Goal: Task Accomplishment & Management: Manage account settings

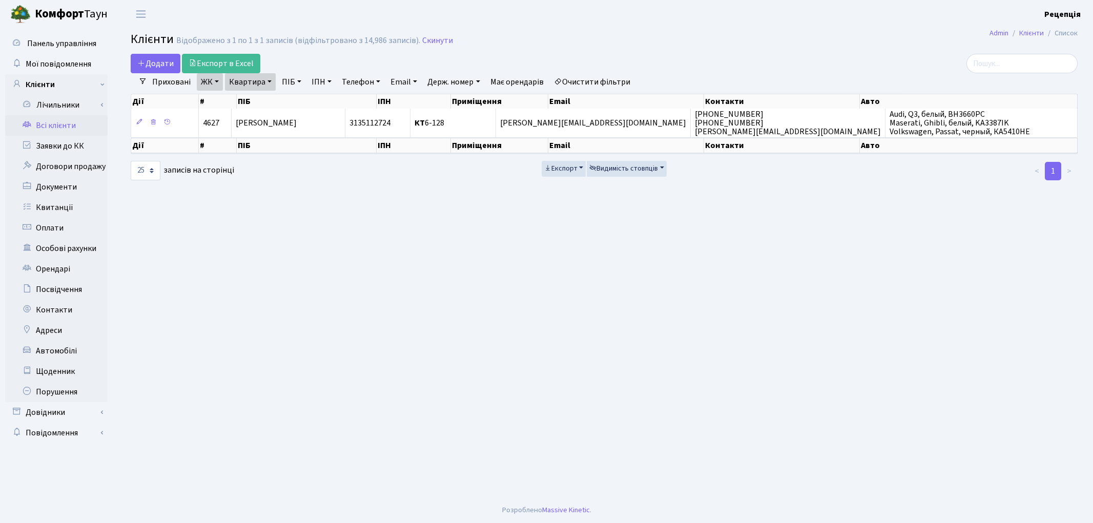
select select "25"
click at [588, 80] on link "Очистити фільтри" at bounding box center [592, 81] width 85 height 17
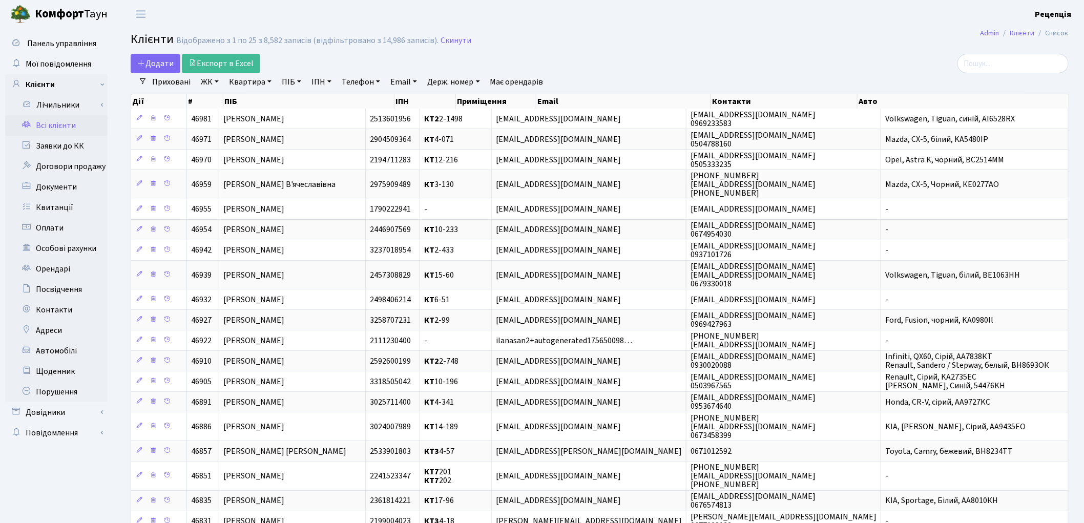
click at [214, 85] on link "ЖК" at bounding box center [210, 81] width 26 height 17
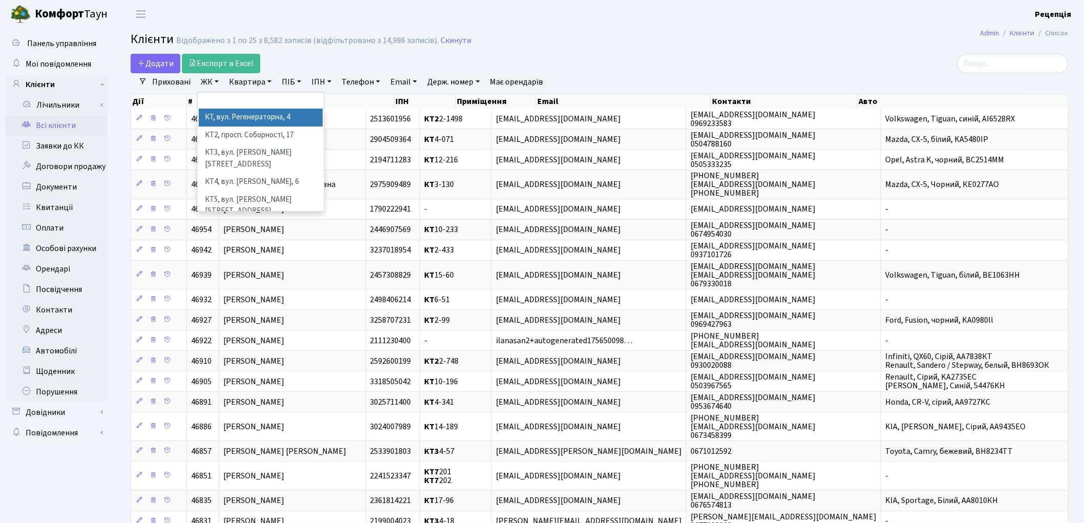
click at [231, 119] on li "КТ, вул. Регенераторна, 4" at bounding box center [261, 118] width 124 height 18
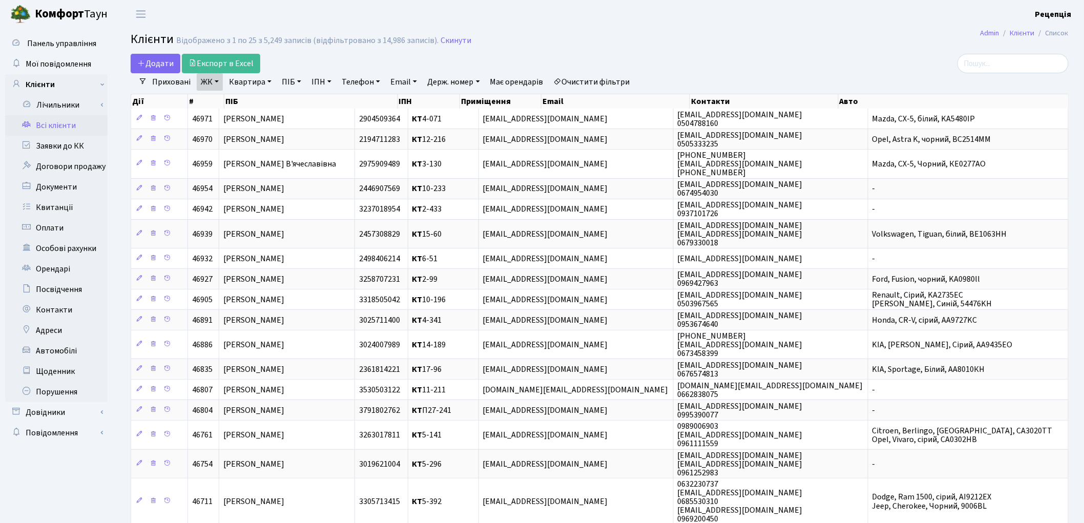
click at [258, 80] on link "Квартира" at bounding box center [250, 81] width 51 height 17
type input "3-123"
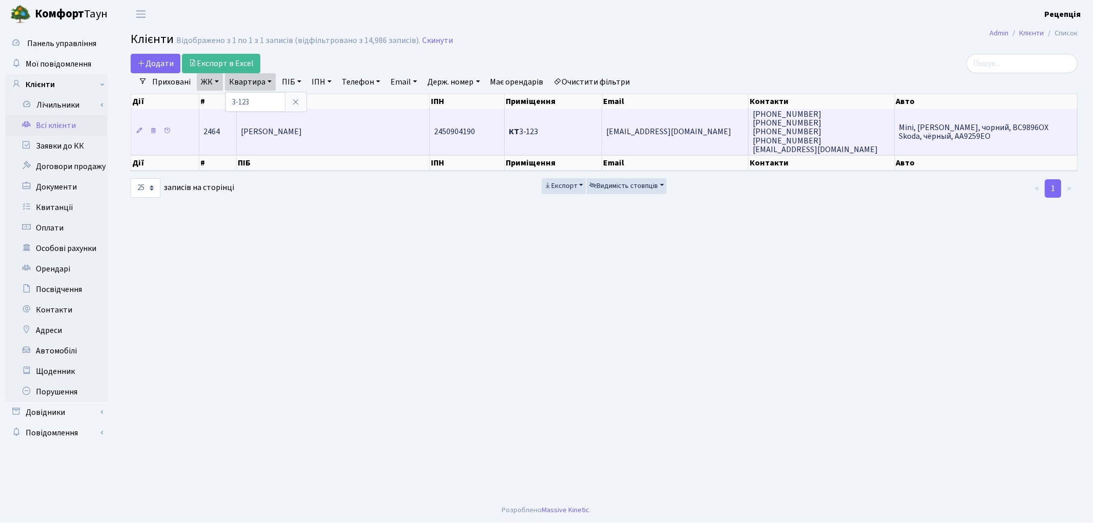
click at [369, 123] on td "Клименко Олександр Федорович" at bounding box center [333, 132] width 193 height 46
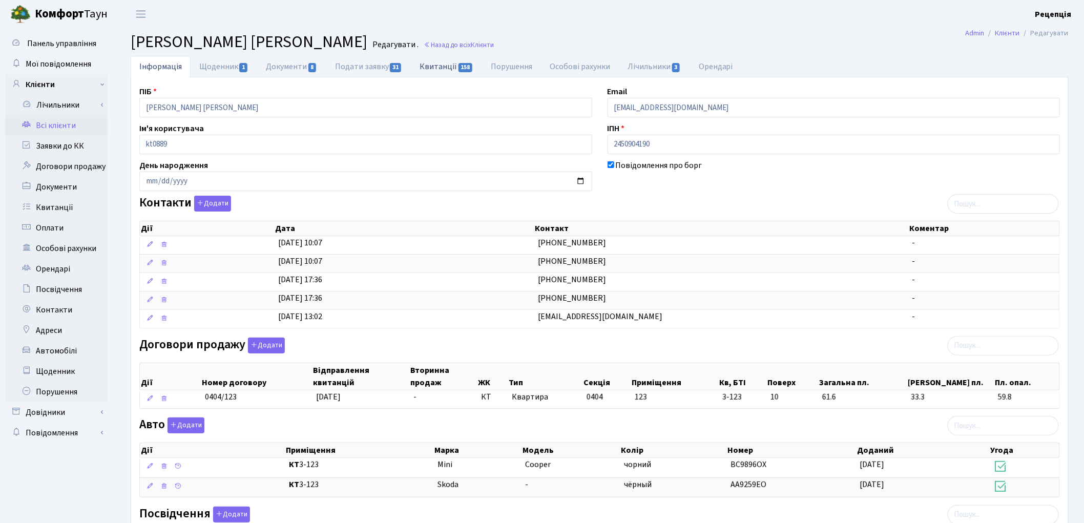
click at [438, 68] on link "Квитанції 158" at bounding box center [446, 66] width 71 height 21
select select "25"
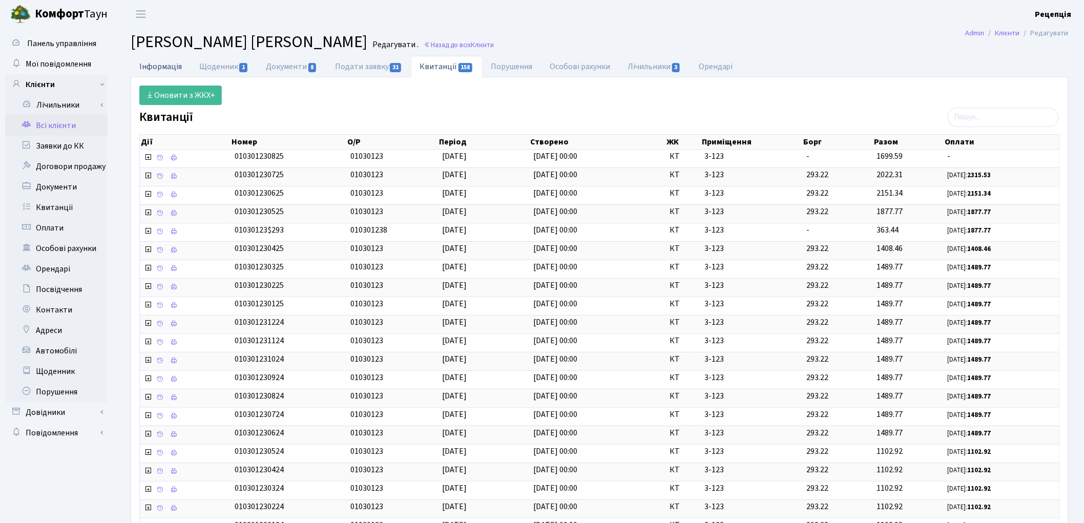
click at [143, 70] on link "Інформація" at bounding box center [161, 66] width 60 height 21
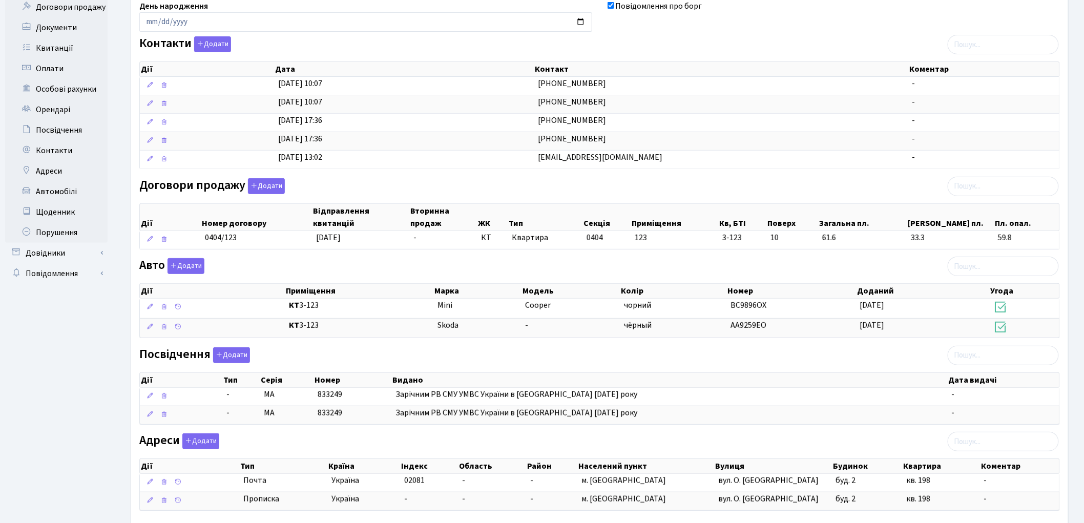
scroll to position [170, 0]
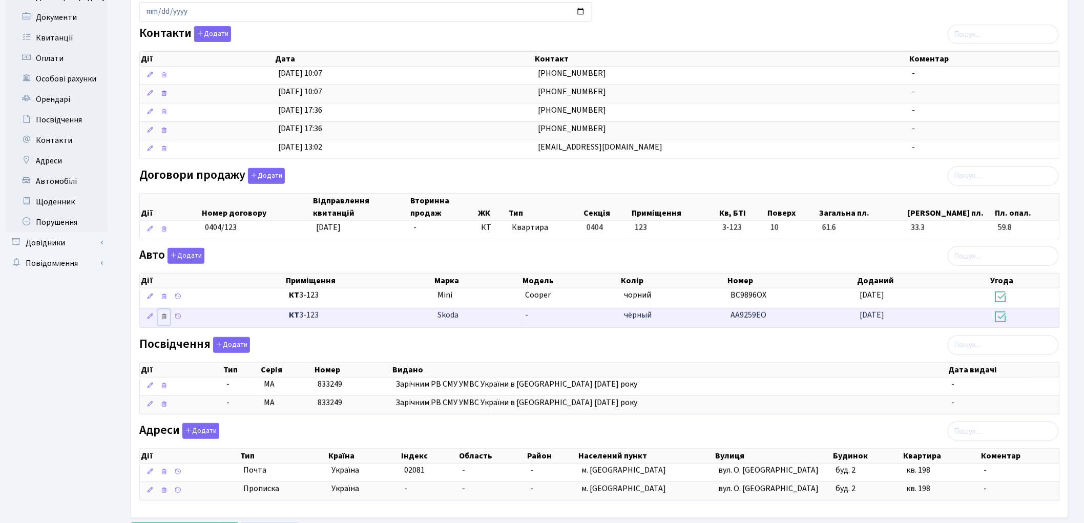
click at [162, 318] on icon at bounding box center [163, 316] width 7 height 7
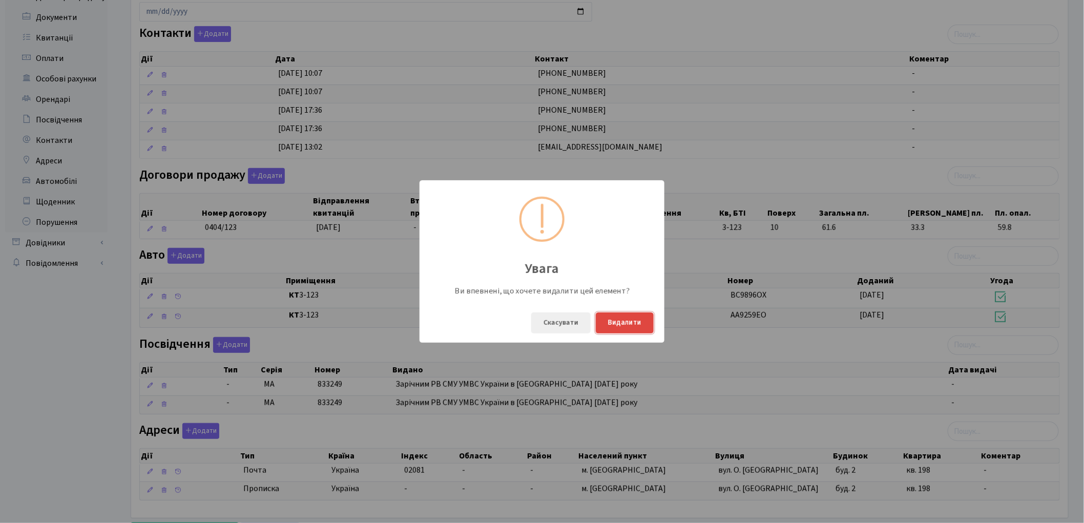
click at [612, 324] on button "Видалити" at bounding box center [625, 322] width 58 height 21
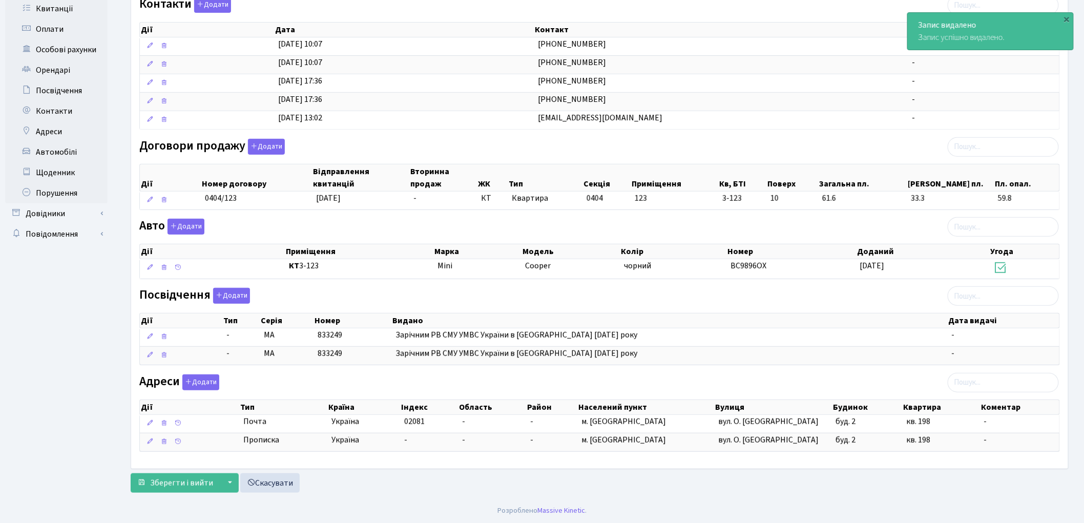
scroll to position [202, 0]
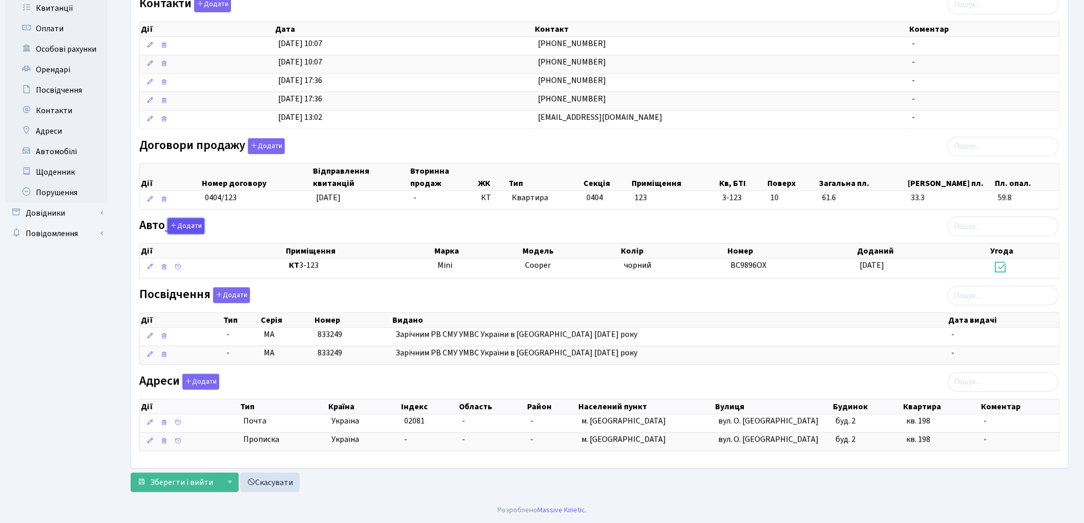
click at [181, 226] on button "Додати" at bounding box center [185, 226] width 37 height 16
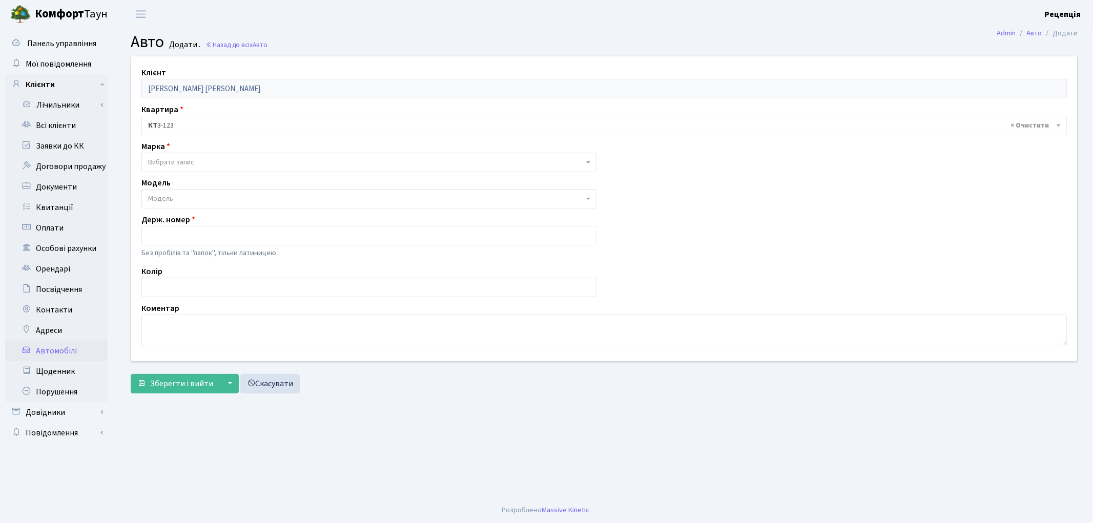
click at [172, 162] on span "Вибрати запис" at bounding box center [171, 162] width 46 height 10
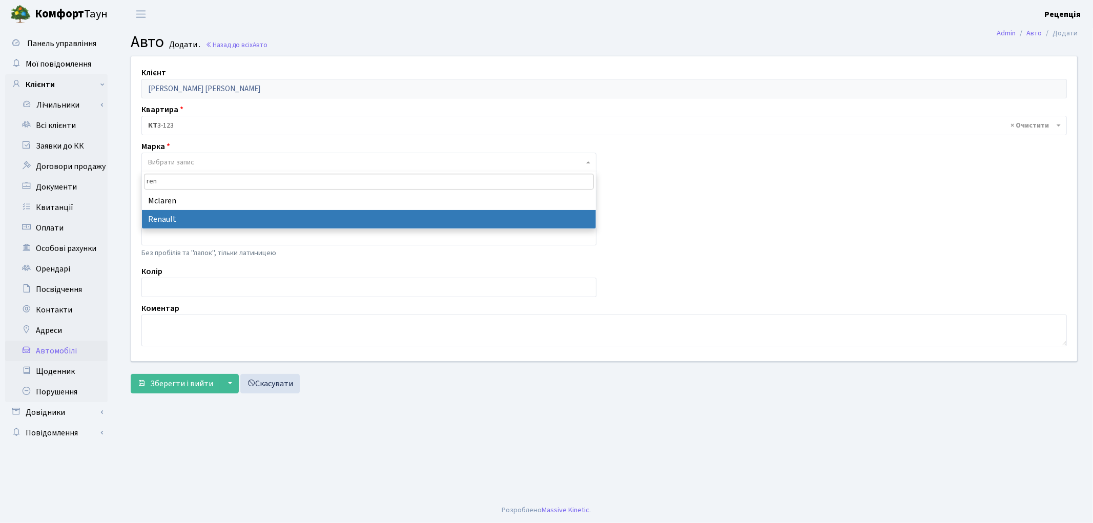
type input "ren"
select select "111"
select select
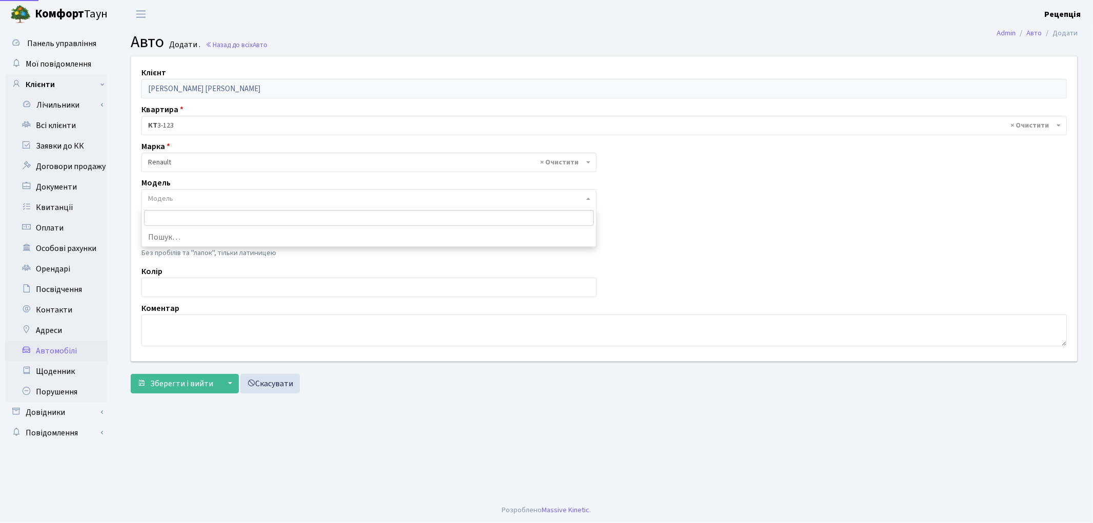
click at [193, 197] on span "Модель" at bounding box center [365, 199] width 435 height 10
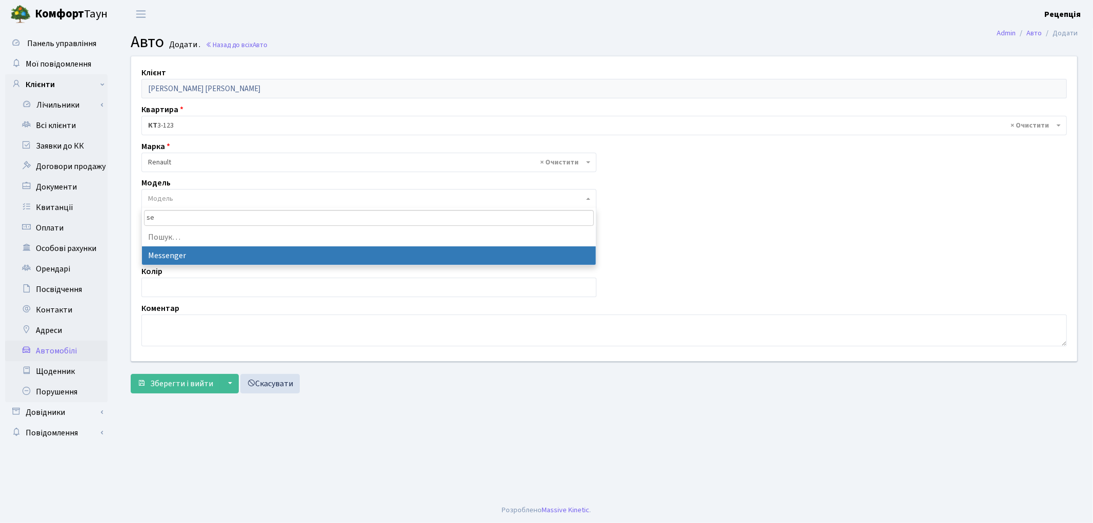
type input "s"
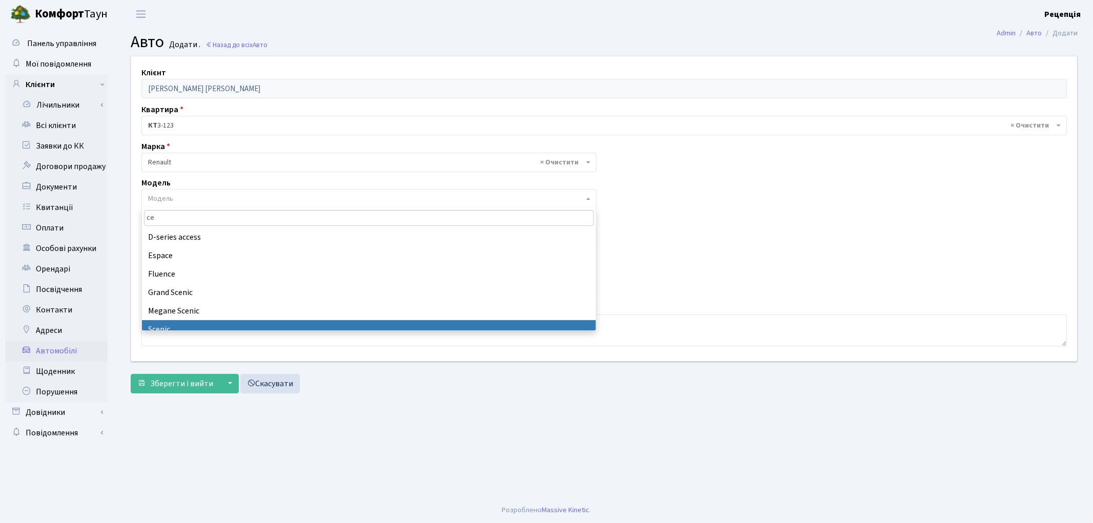
type input "ce"
select select "2038"
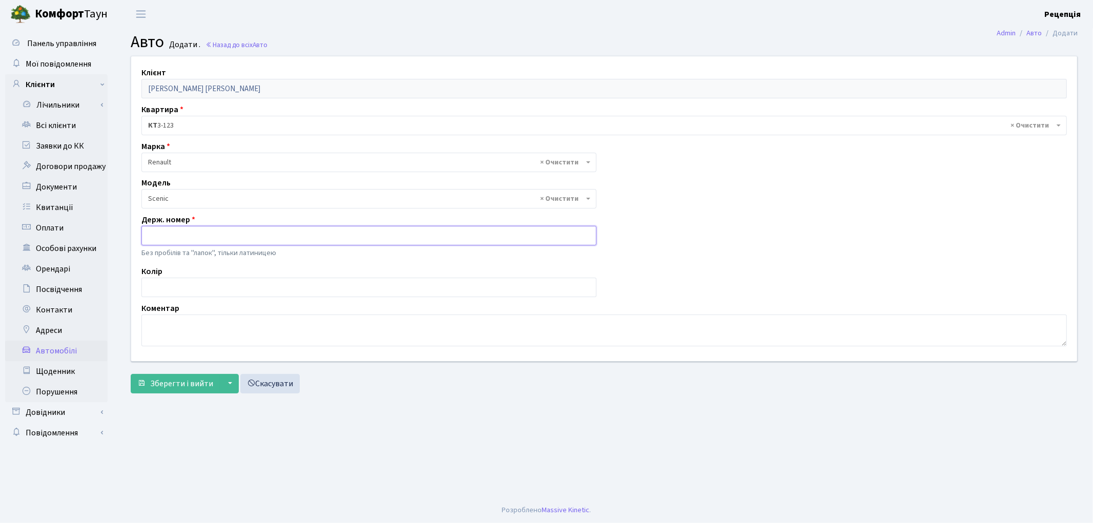
click at [163, 233] on input "text" at bounding box center [368, 235] width 455 height 19
type input "KA4010PM"
click at [195, 292] on input "text" at bounding box center [368, 287] width 455 height 19
type input "чорний"
click at [165, 381] on span "Зберегти і вийти" at bounding box center [181, 383] width 63 height 11
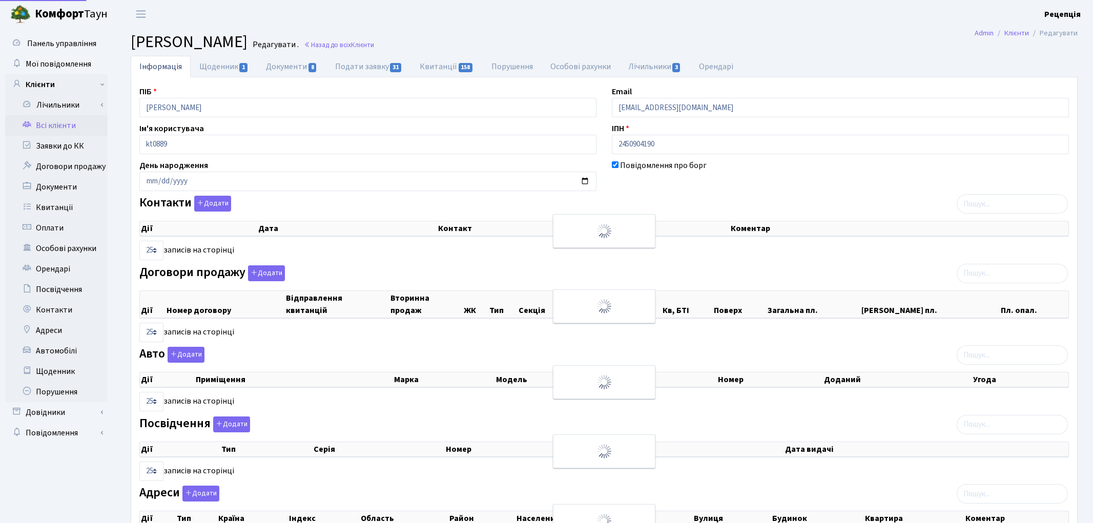
select select "25"
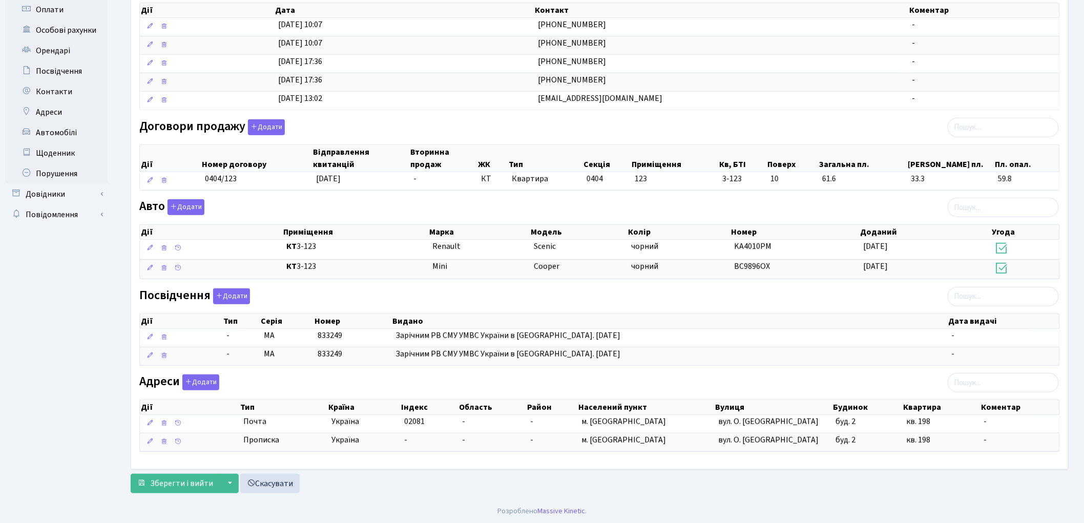
scroll to position [222, 0]
click at [167, 480] on span "Зберегти і вийти" at bounding box center [181, 482] width 63 height 11
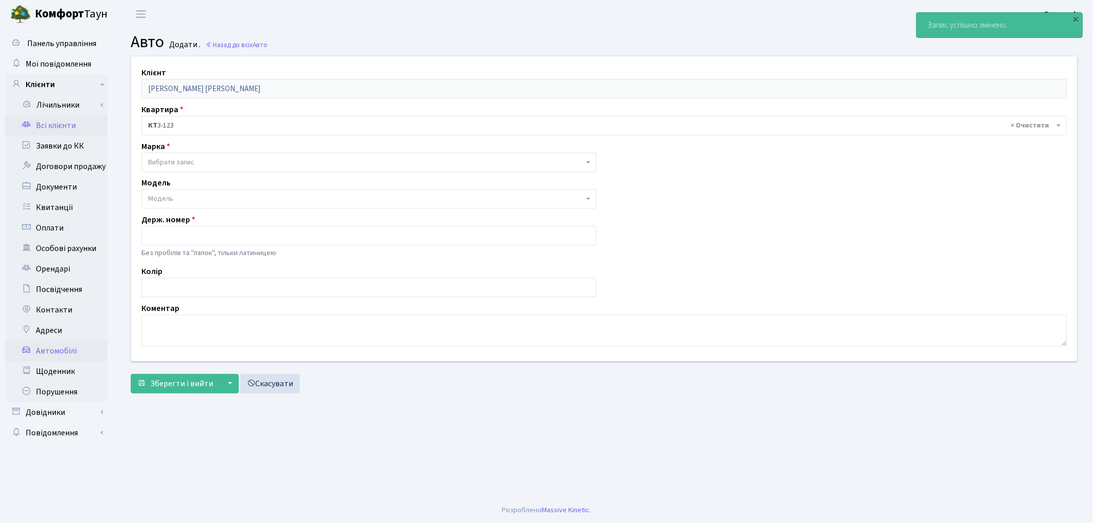
click at [73, 129] on link "Всі клієнти" at bounding box center [56, 125] width 102 height 20
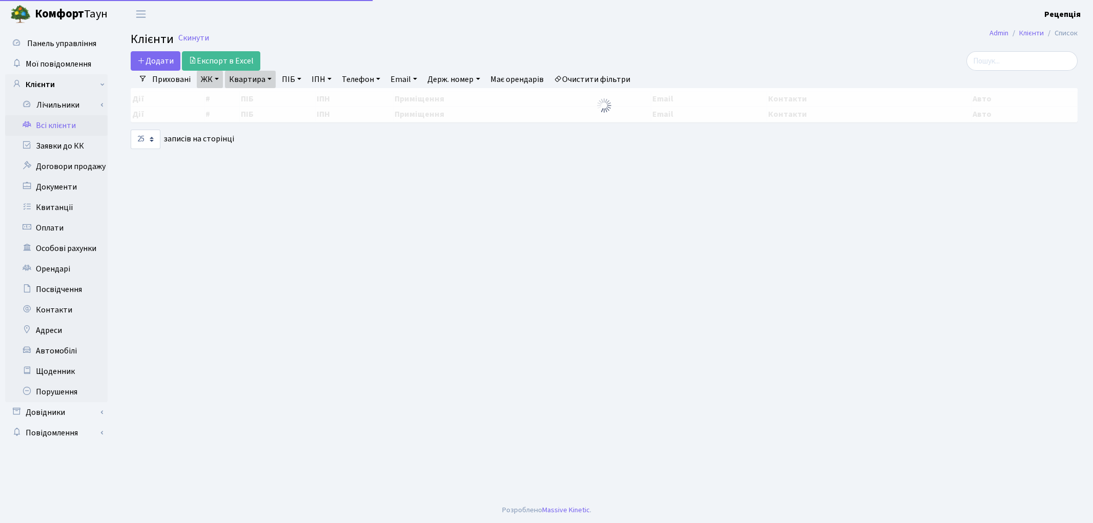
select select "25"
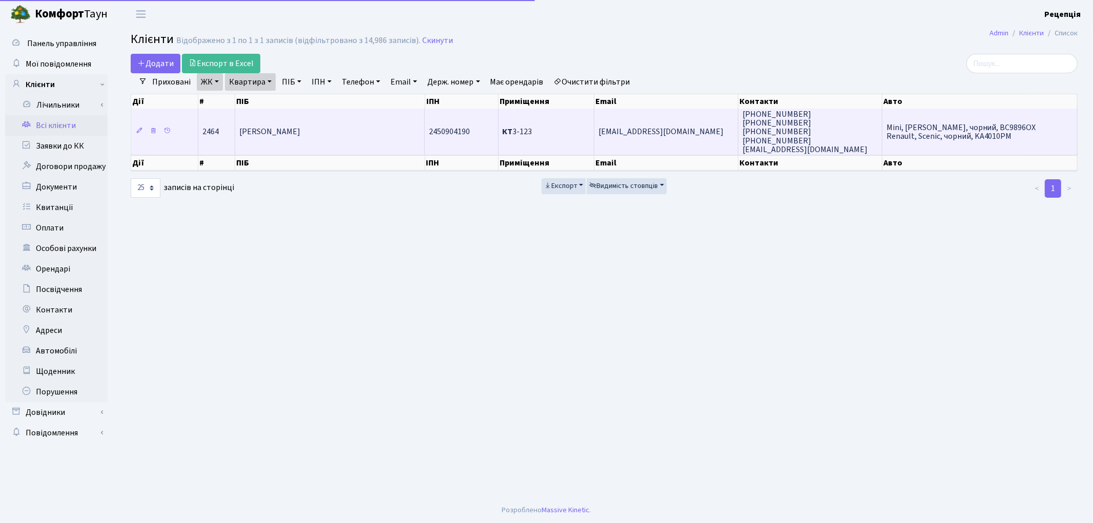
click at [355, 139] on td "[PERSON_NAME]" at bounding box center [330, 132] width 190 height 46
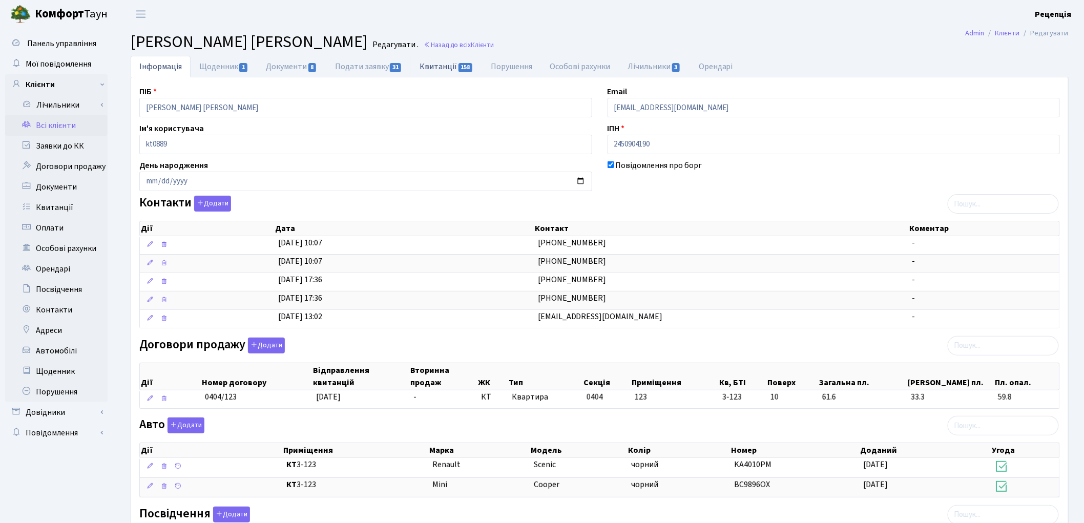
click at [444, 61] on link "Квитанції 158" at bounding box center [446, 66] width 71 height 21
select select "25"
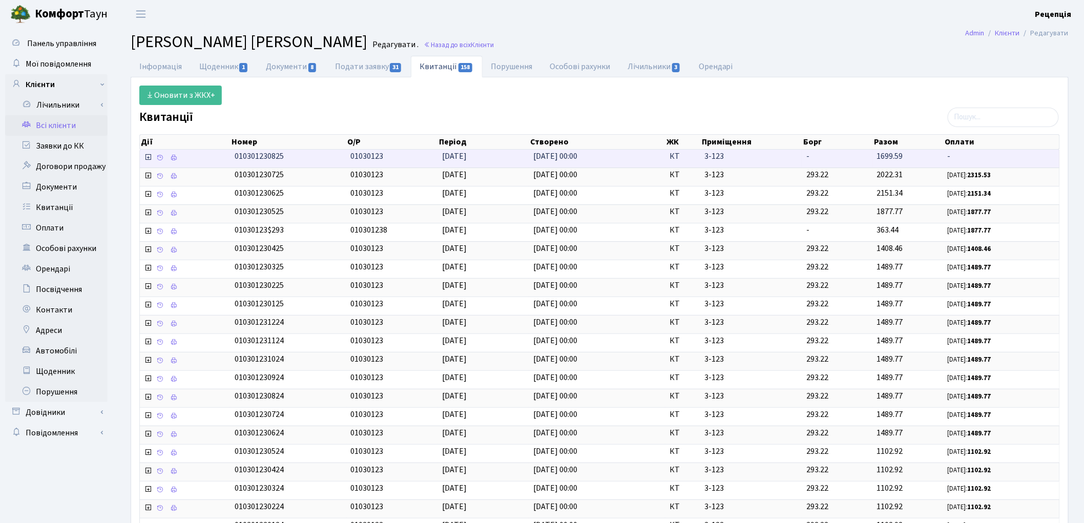
click at [180, 156] on td at bounding box center [185, 159] width 91 height 18
click at [178, 157] on link at bounding box center [173, 159] width 12 height 16
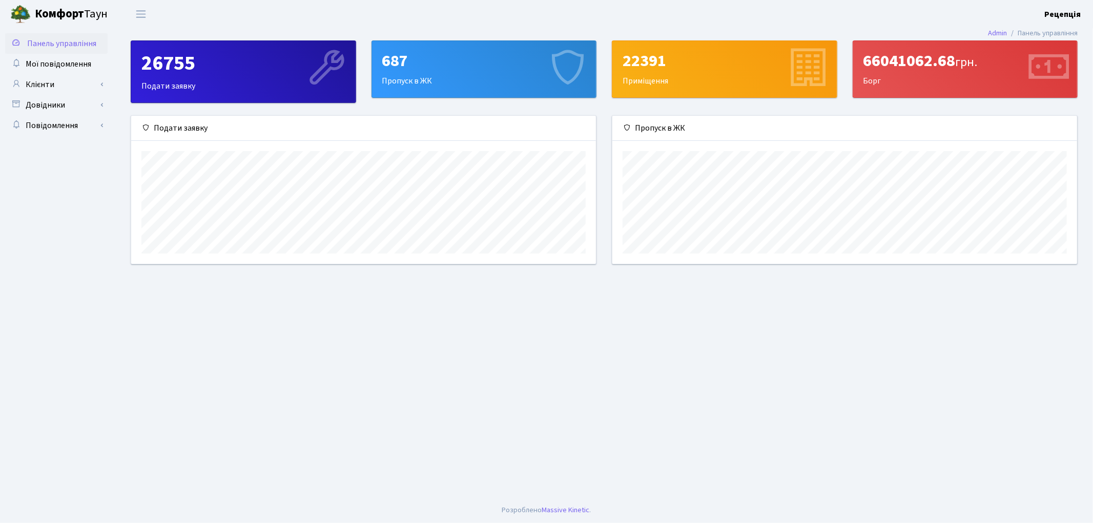
scroll to position [148, 465]
click at [195, 64] on div "26755" at bounding box center [243, 63] width 204 height 25
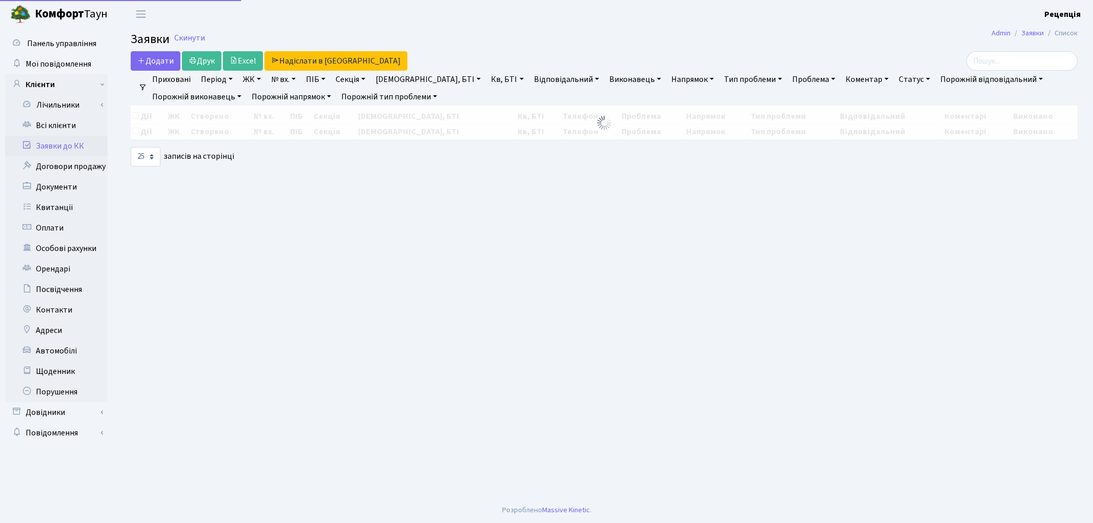
select select "25"
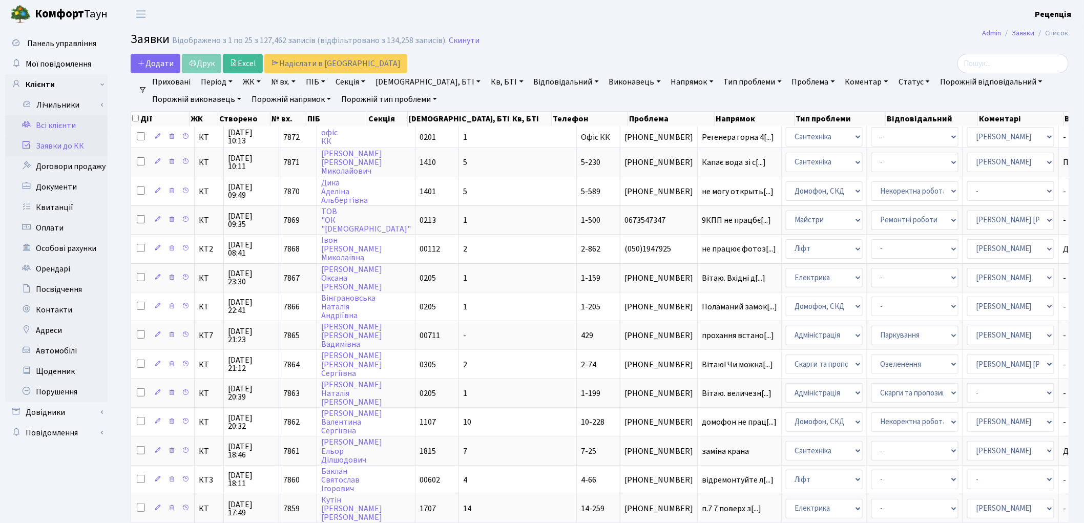
click at [62, 125] on link "Всі клієнти" at bounding box center [56, 125] width 102 height 20
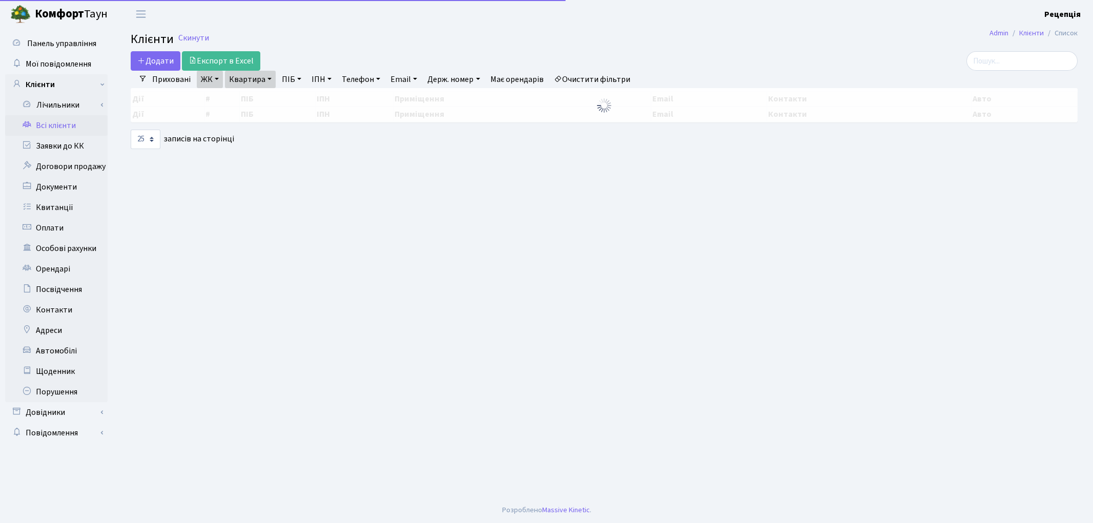
select select "25"
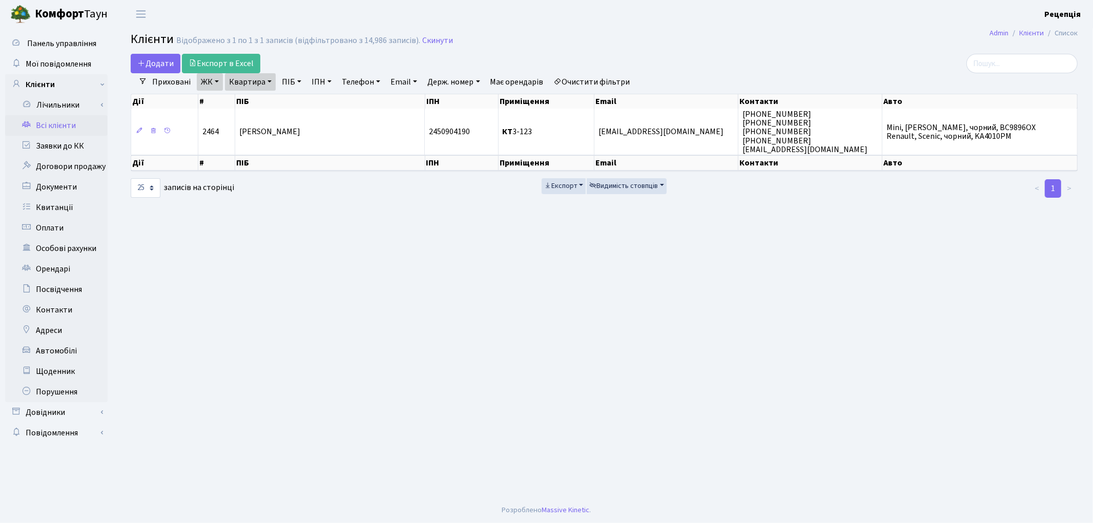
click at [582, 83] on link "Очистити фільтри" at bounding box center [592, 81] width 85 height 17
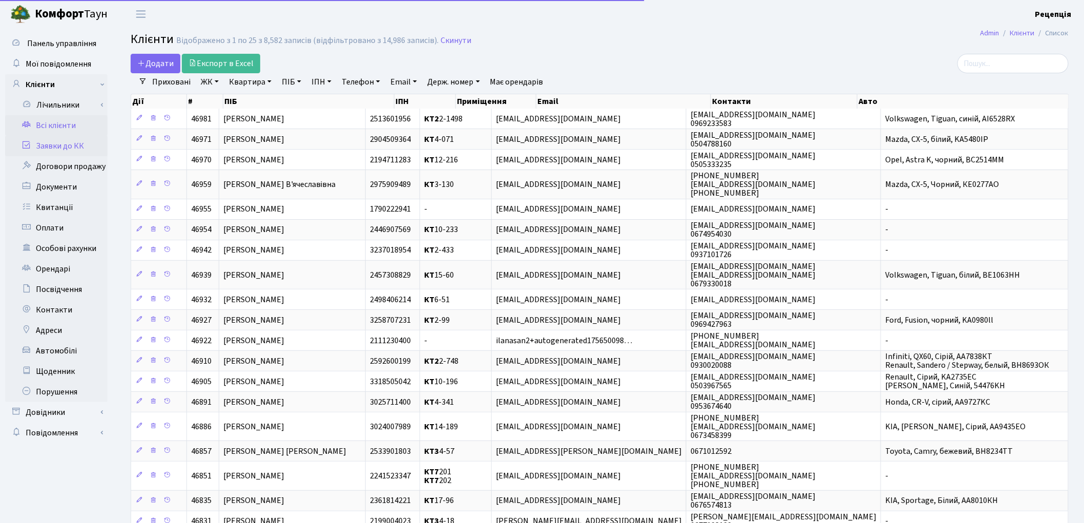
click at [54, 145] on link "Заявки до КК" at bounding box center [56, 146] width 102 height 20
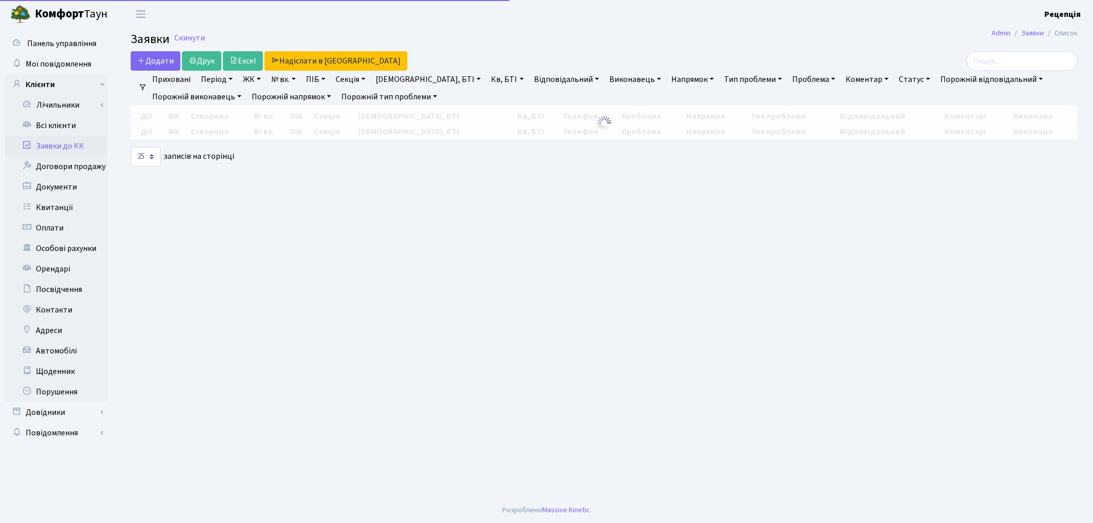
select select "25"
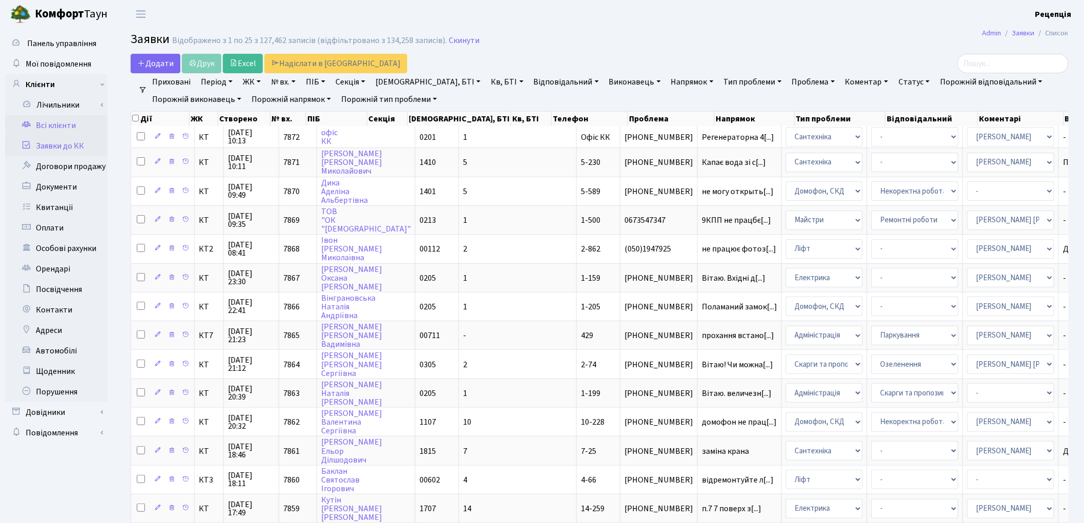
click at [53, 130] on link "Всі клієнти" at bounding box center [56, 125] width 102 height 20
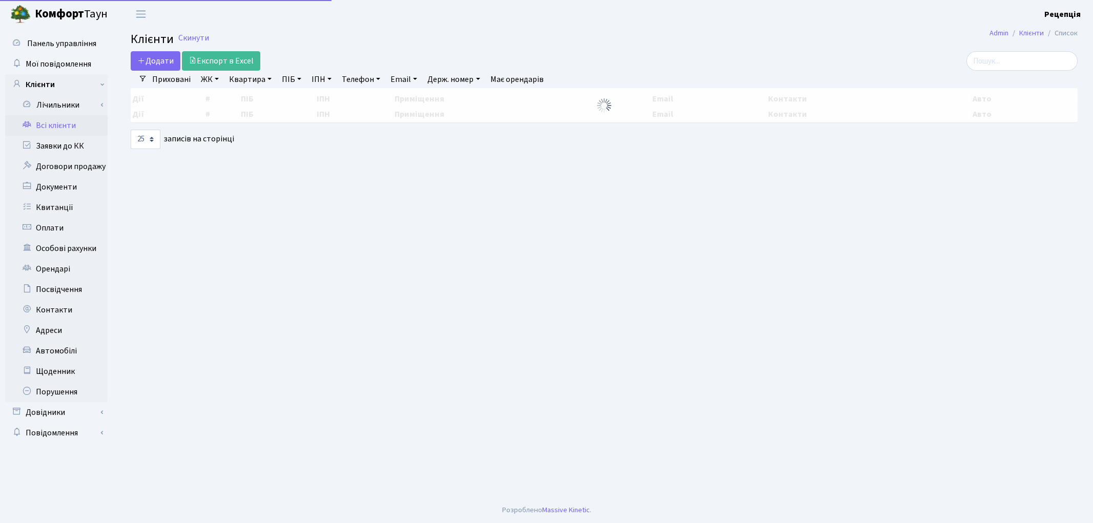
select select "25"
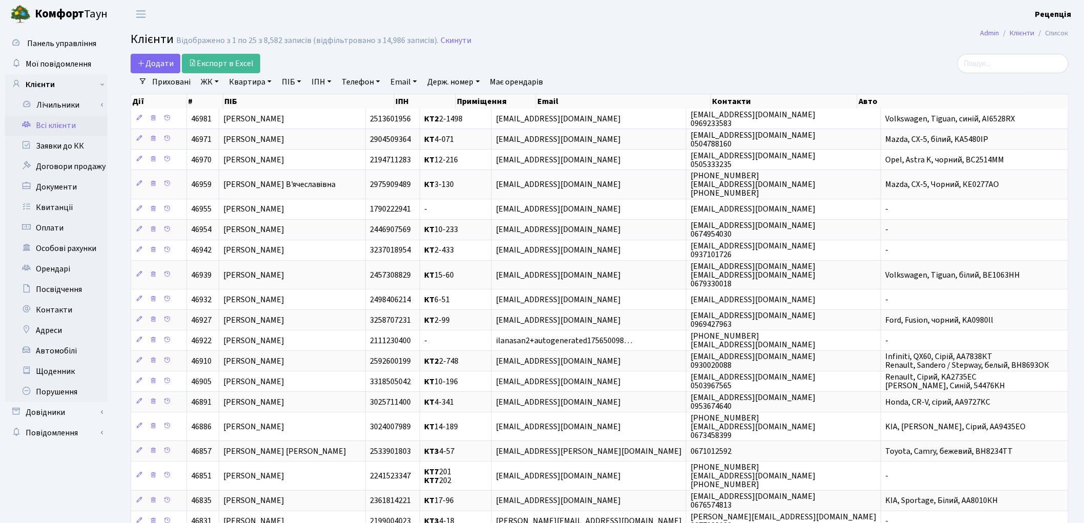
drag, startPoint x: 0, startPoint y: 11, endPoint x: 782, endPoint y: 59, distance: 783.6
click at [783, 59] on div at bounding box center [917, 63] width 302 height 19
click at [213, 82] on link "ЖК" at bounding box center [210, 81] width 26 height 17
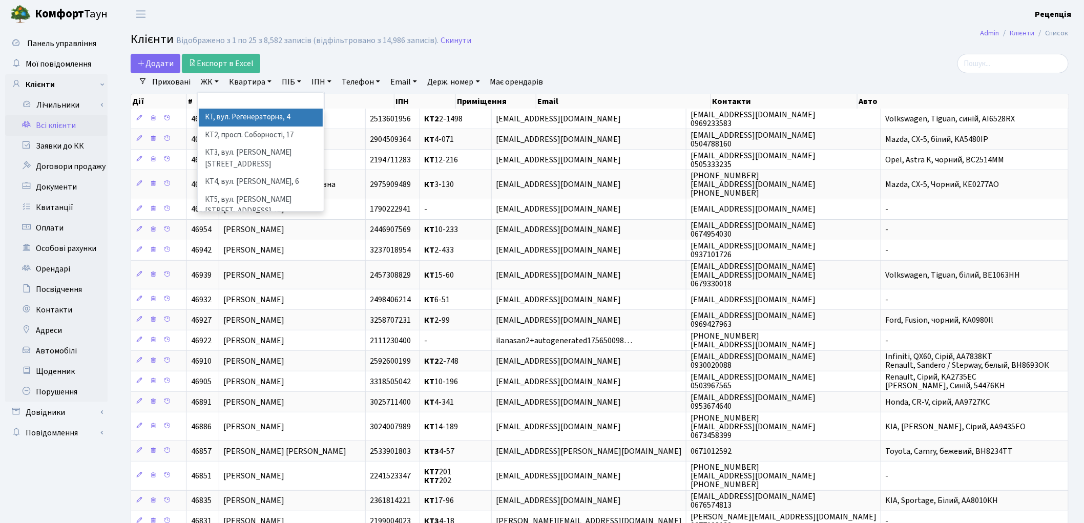
click at [226, 114] on li "КТ, вул. Регенераторна, 4" at bounding box center [261, 118] width 124 height 18
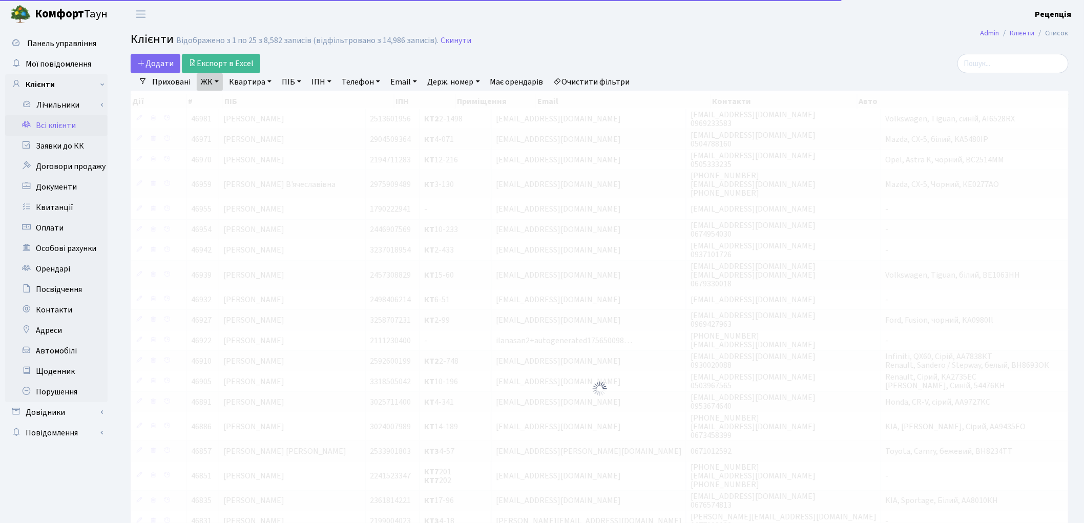
click at [252, 81] on link "Квартира" at bounding box center [250, 81] width 51 height 17
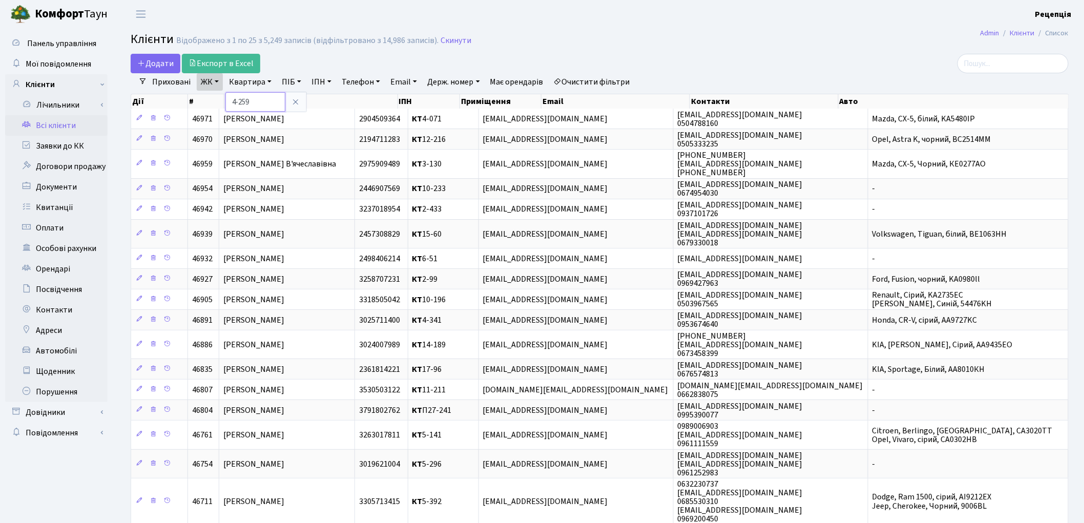
type input "4-259"
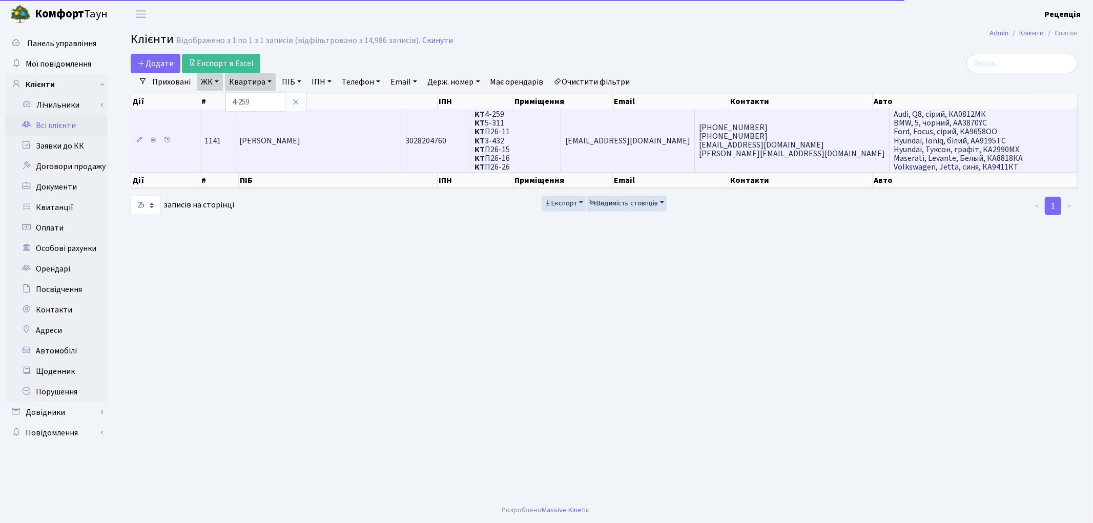
click at [332, 151] on td "Лівертовська Яна Володимирівна" at bounding box center [318, 141] width 166 height 64
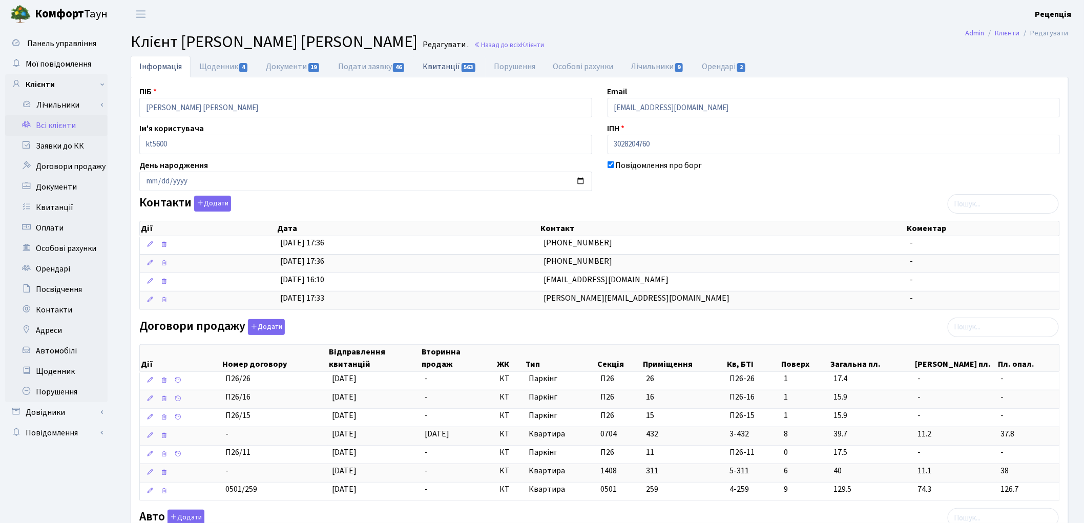
click at [441, 69] on link "Квитанції 563" at bounding box center [449, 66] width 71 height 21
select select "25"
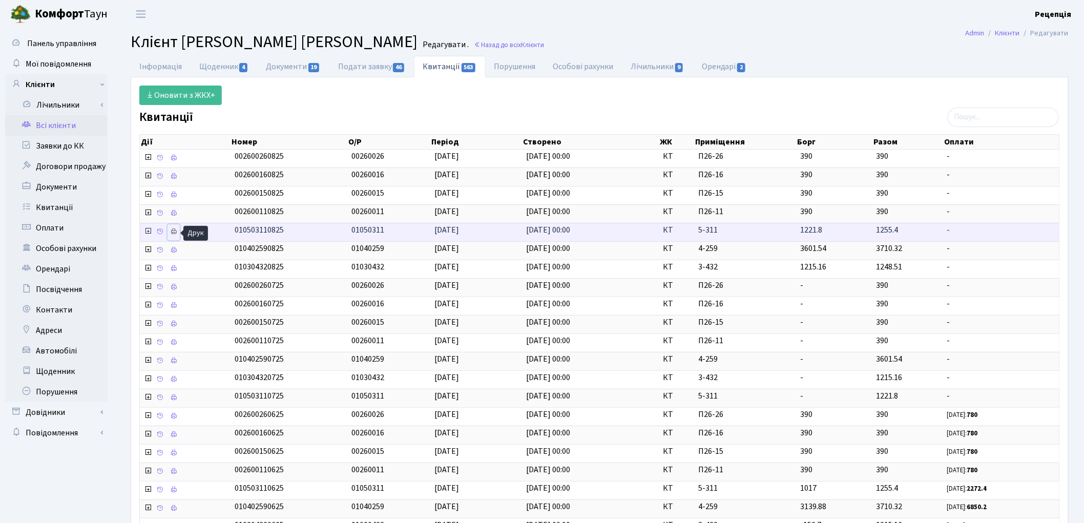
click at [173, 229] on icon at bounding box center [173, 231] width 7 height 7
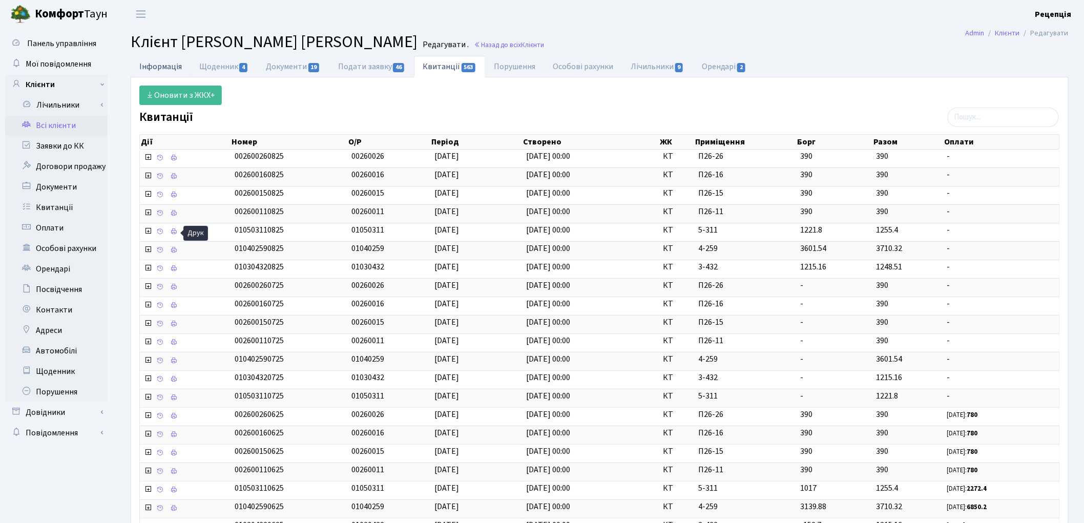
click at [175, 69] on link "Інформація" at bounding box center [161, 66] width 60 height 21
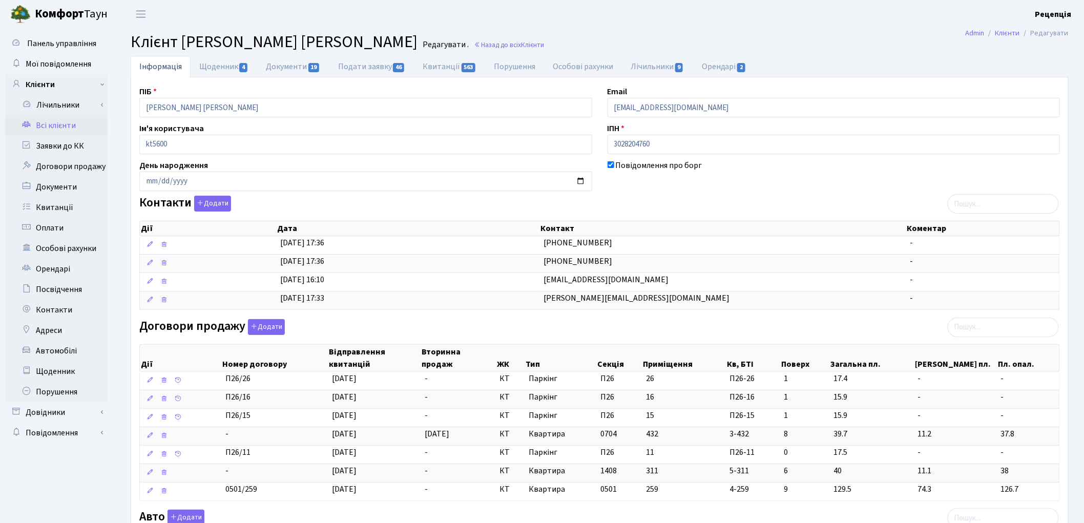
click at [58, 128] on link "Всі клієнти" at bounding box center [56, 125] width 102 height 20
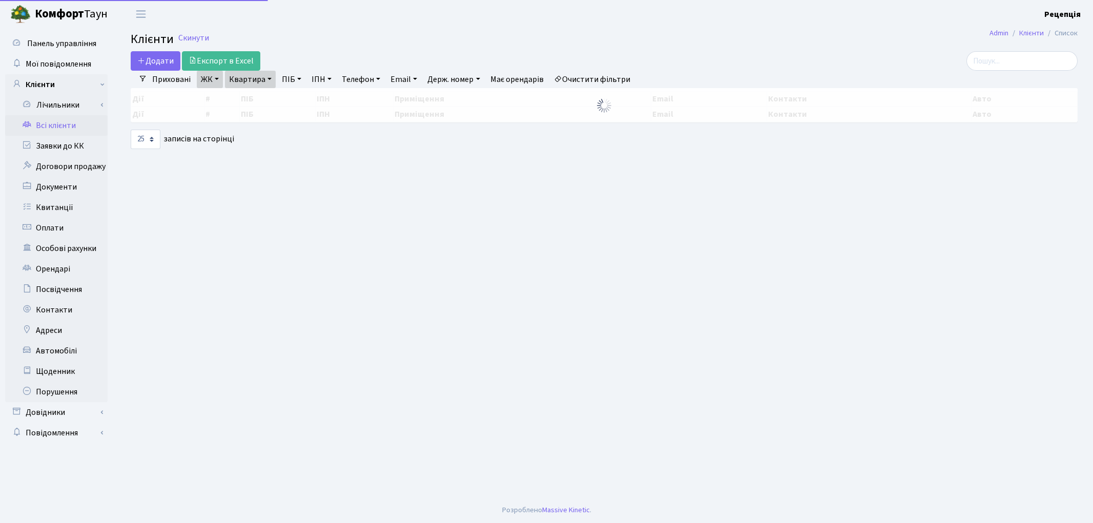
select select "25"
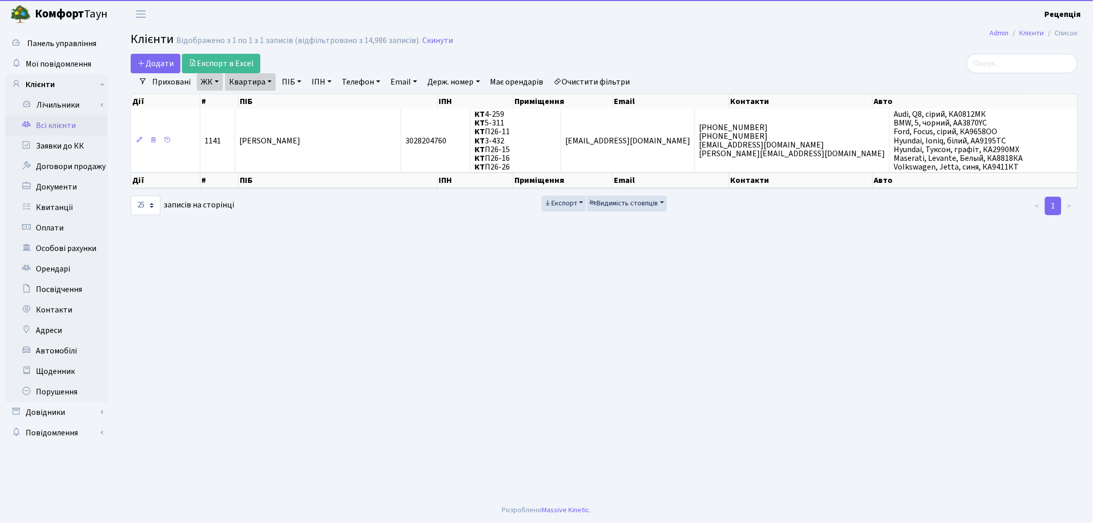
click at [593, 75] on link "Очистити фільтри" at bounding box center [592, 81] width 85 height 17
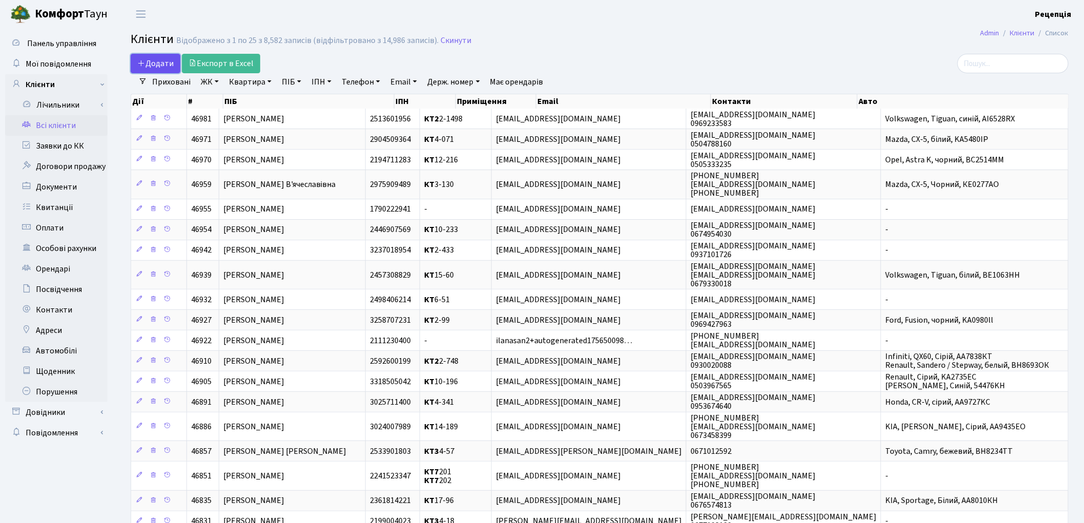
click at [151, 60] on span "Додати" at bounding box center [155, 63] width 36 height 11
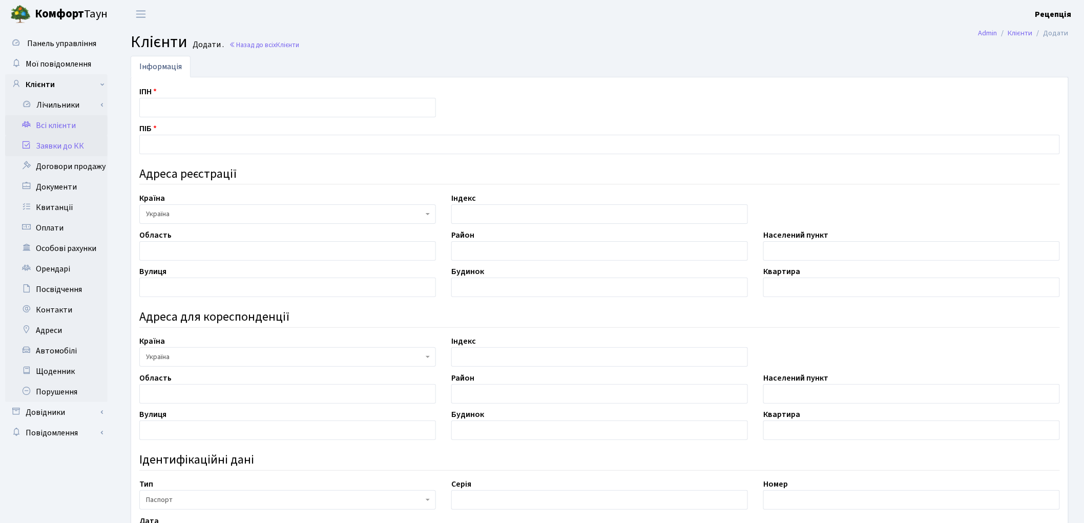
click at [62, 145] on link "Заявки до КК" at bounding box center [56, 146] width 102 height 20
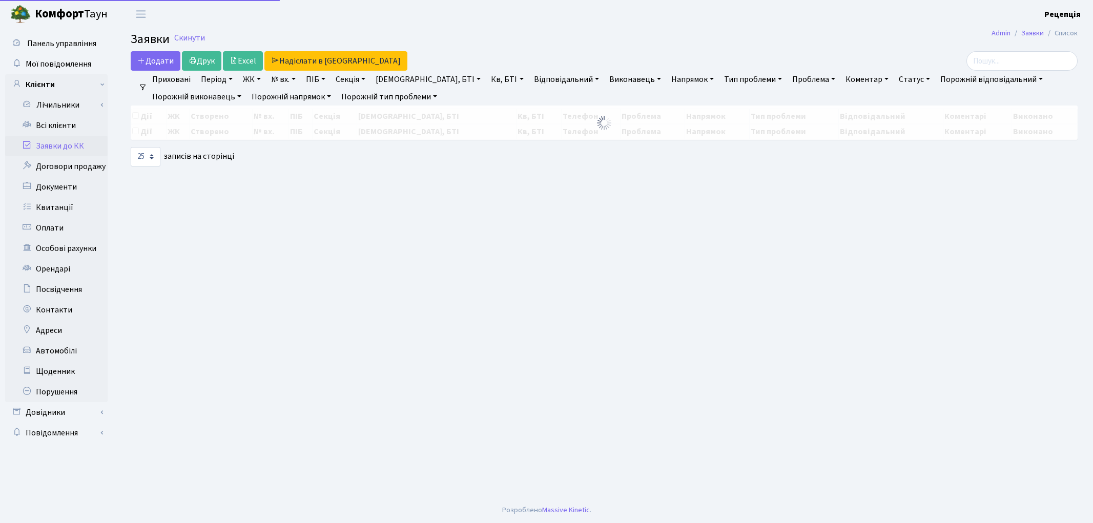
select select "25"
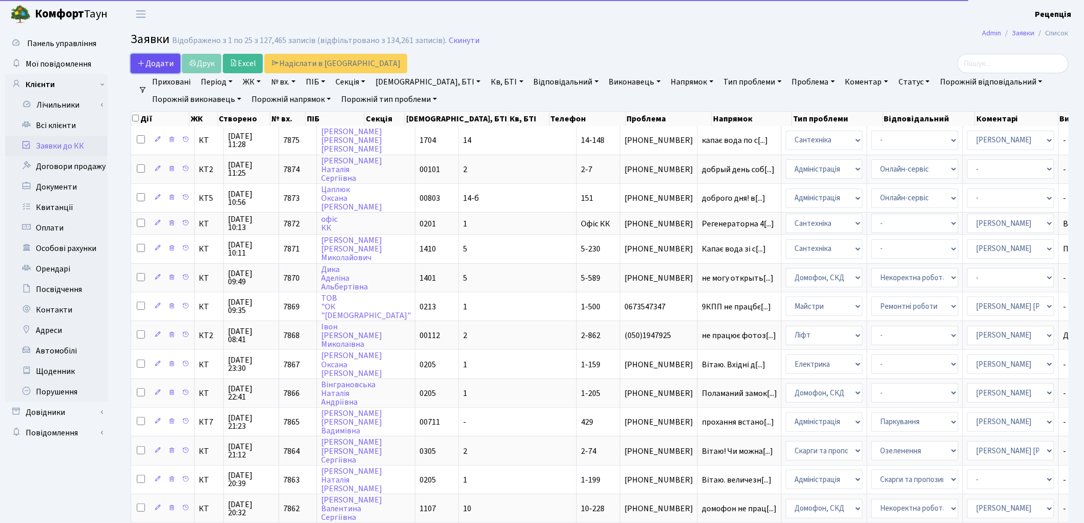
click at [161, 64] on span "Додати" at bounding box center [155, 63] width 36 height 11
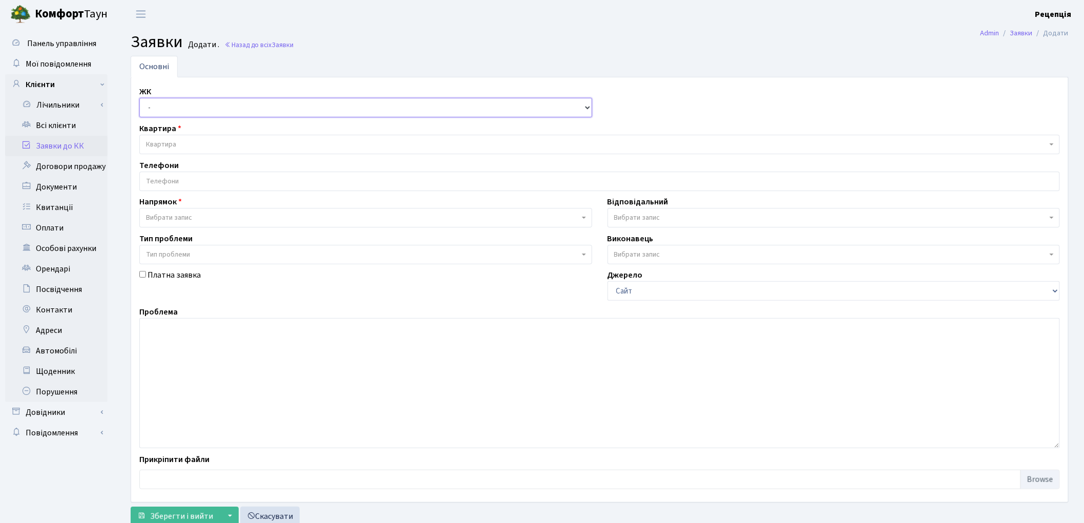
click at [154, 99] on select "- КТ, вул. Регенераторна, 4 КТ2, просп. [STREET_ADDRESS] [STREET_ADDRESS] [PERS…" at bounding box center [365, 107] width 453 height 19
select select "295"
click at [139, 98] on select "- КТ, вул. Регенераторна, 4 КТ2, просп. [STREET_ADDRESS] [STREET_ADDRESS] [PERS…" at bounding box center [365, 107] width 453 height 19
select select
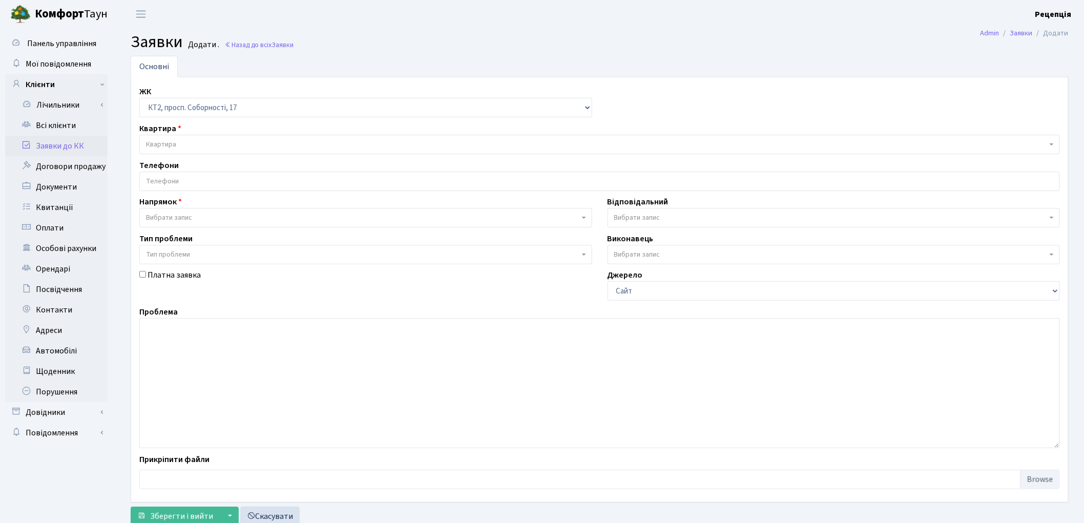
click at [181, 141] on span "Квартира" at bounding box center [596, 144] width 901 height 10
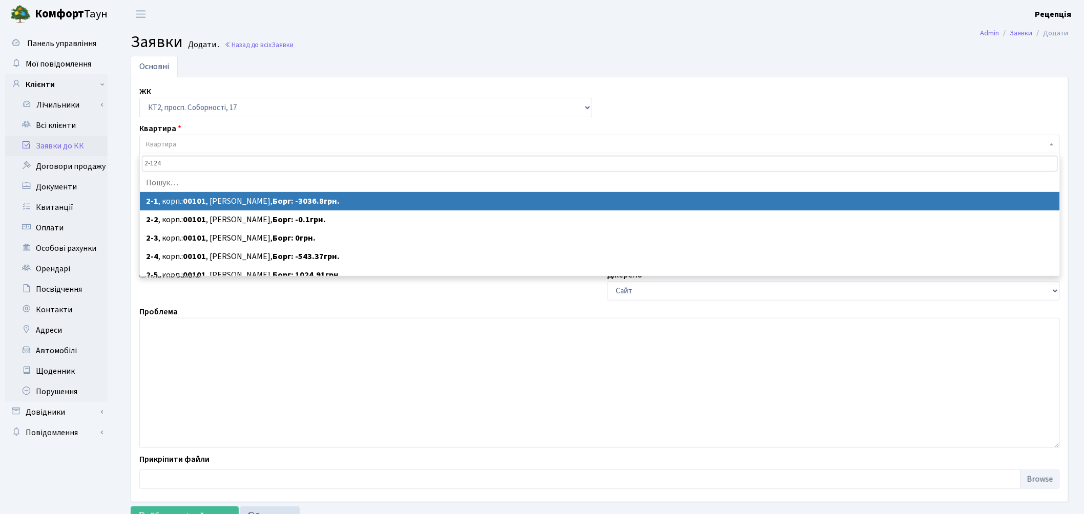
type input "2-1246"
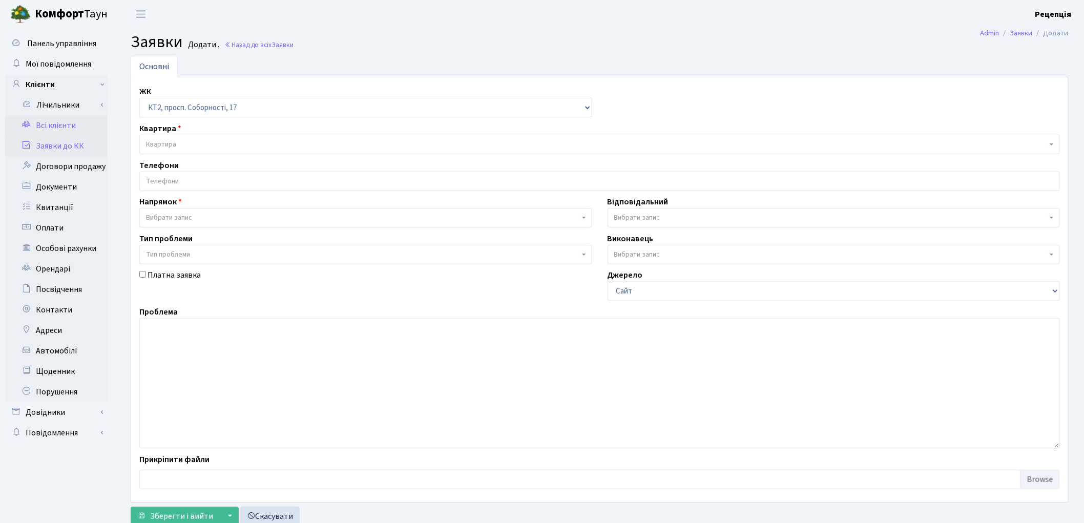
click at [65, 121] on link "Всі клієнти" at bounding box center [56, 125] width 102 height 20
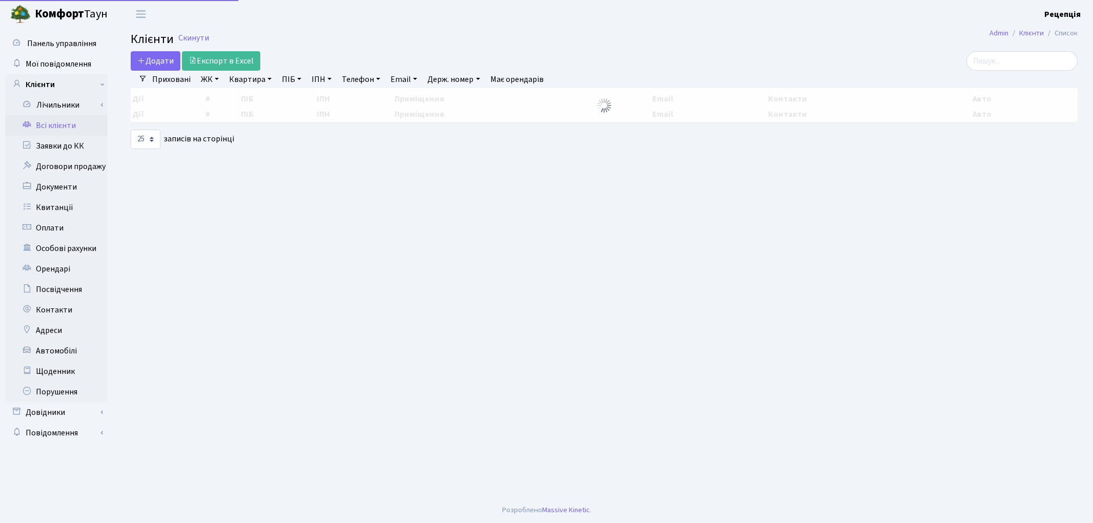
select select "25"
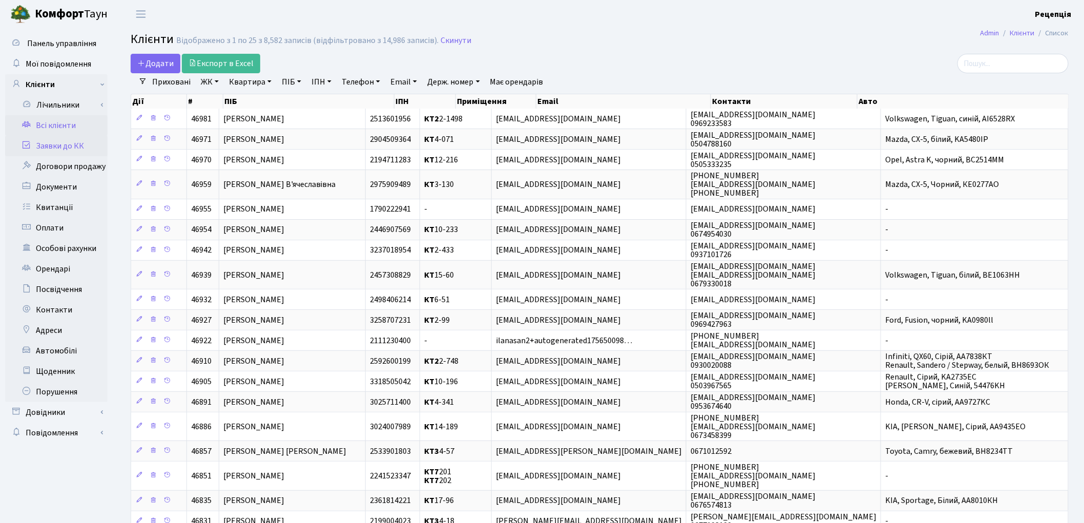
click at [63, 152] on link "Заявки до КК" at bounding box center [56, 146] width 102 height 20
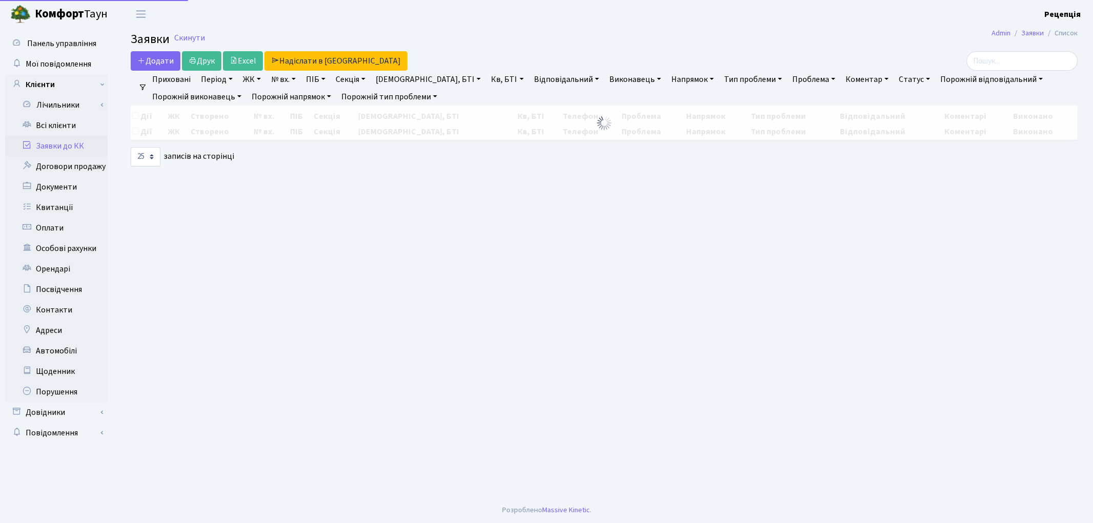
select select "25"
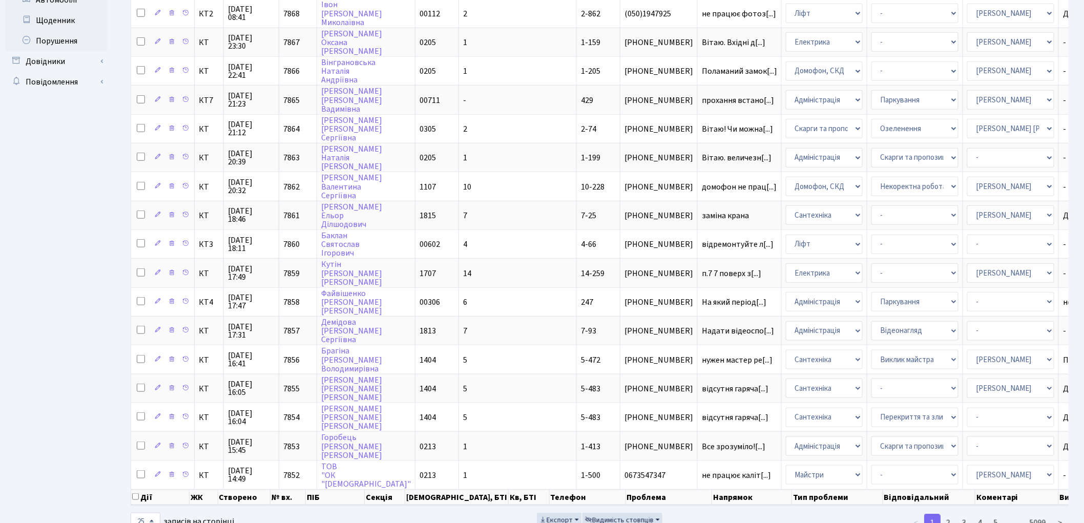
scroll to position [358, 0]
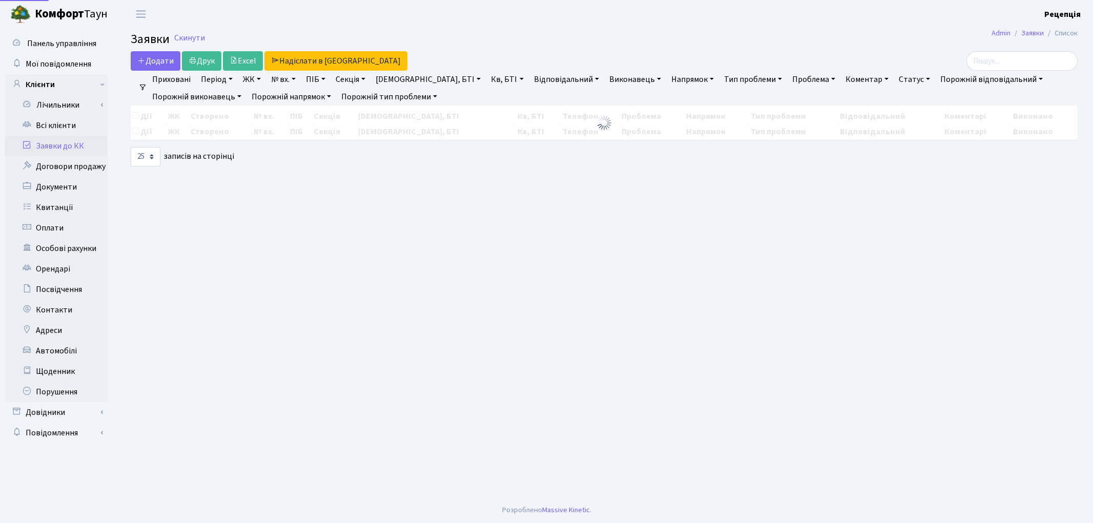
select select "25"
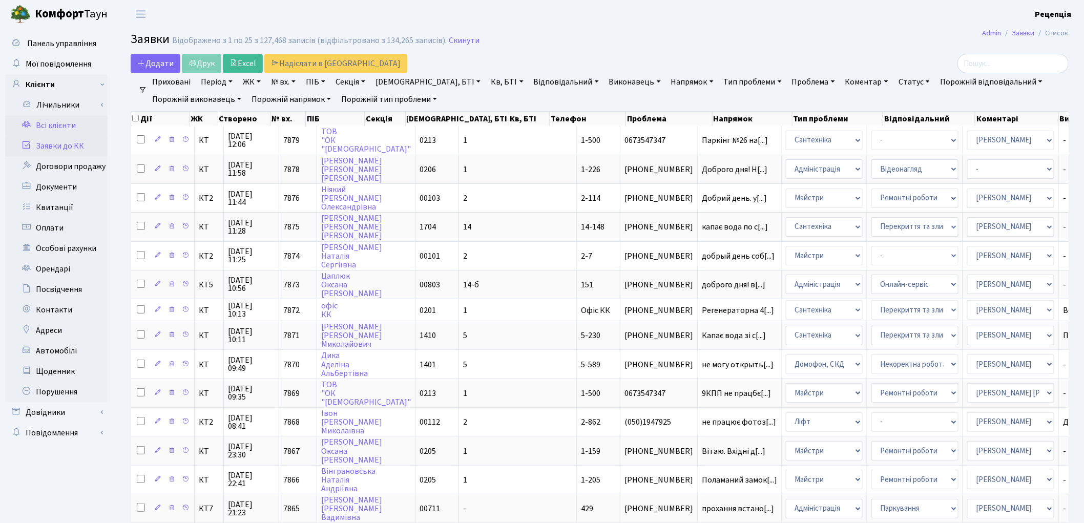
click at [75, 116] on link "Всі клієнти" at bounding box center [56, 125] width 102 height 20
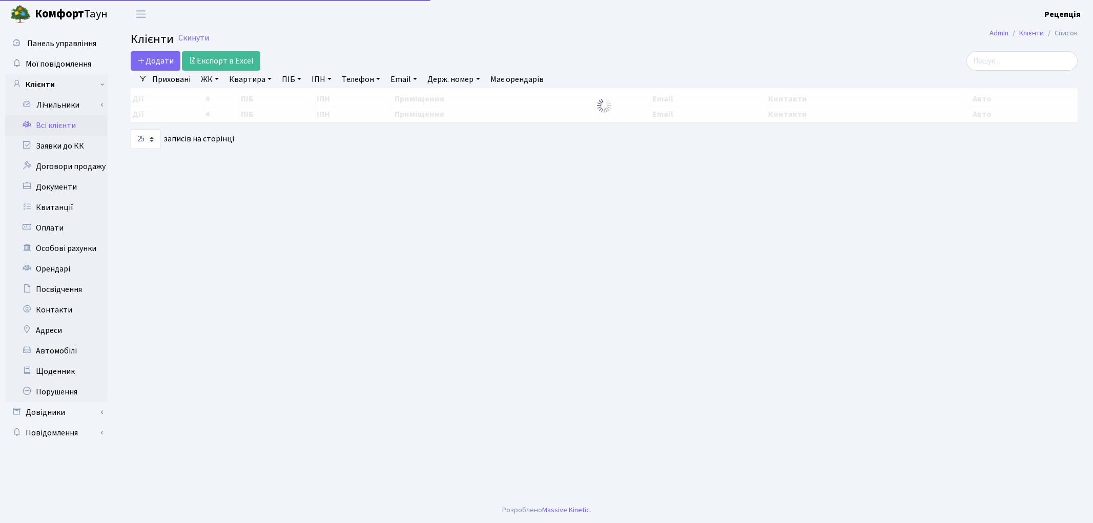
select select "25"
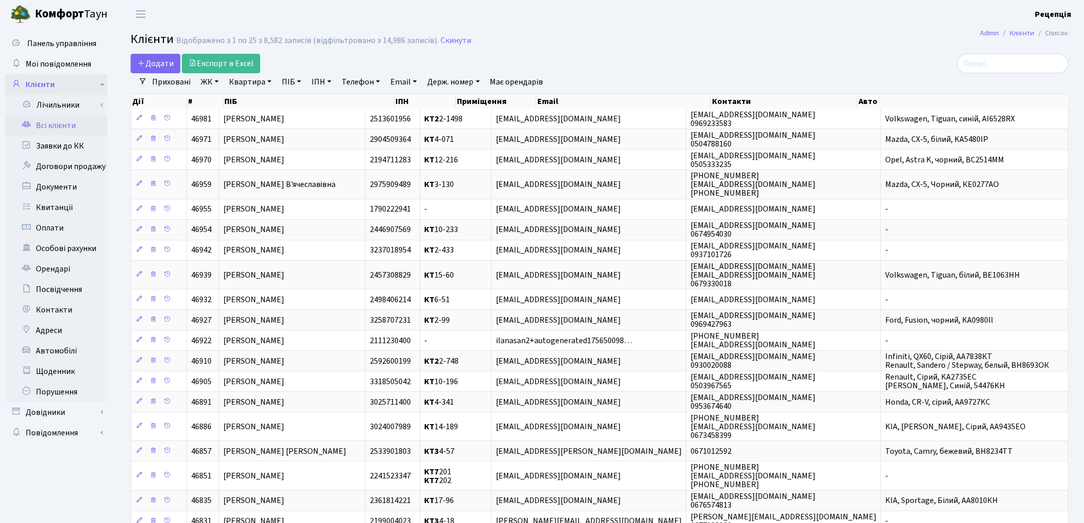
click at [67, 83] on link "Клієнти" at bounding box center [56, 84] width 102 height 20
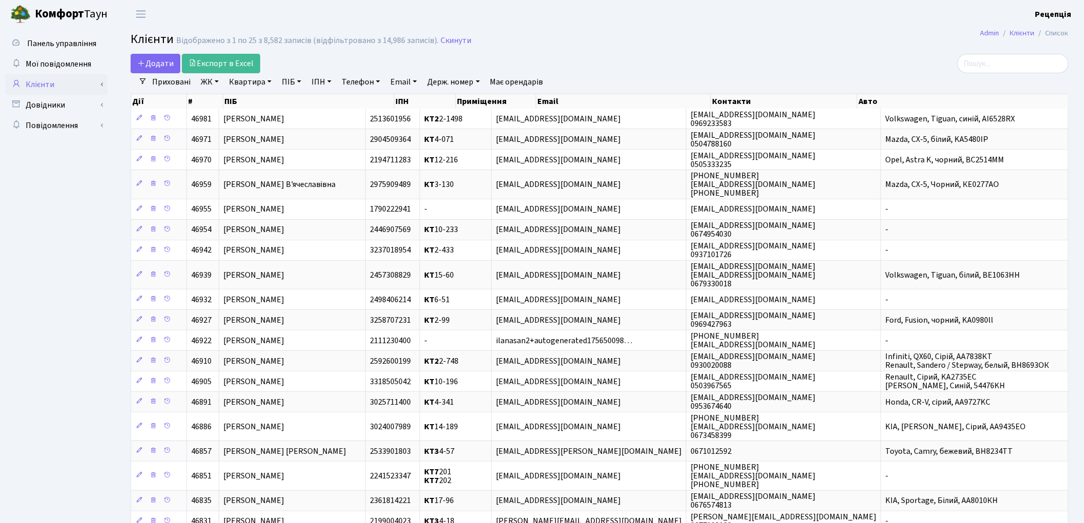
click at [68, 82] on link "Клієнти" at bounding box center [56, 84] width 102 height 20
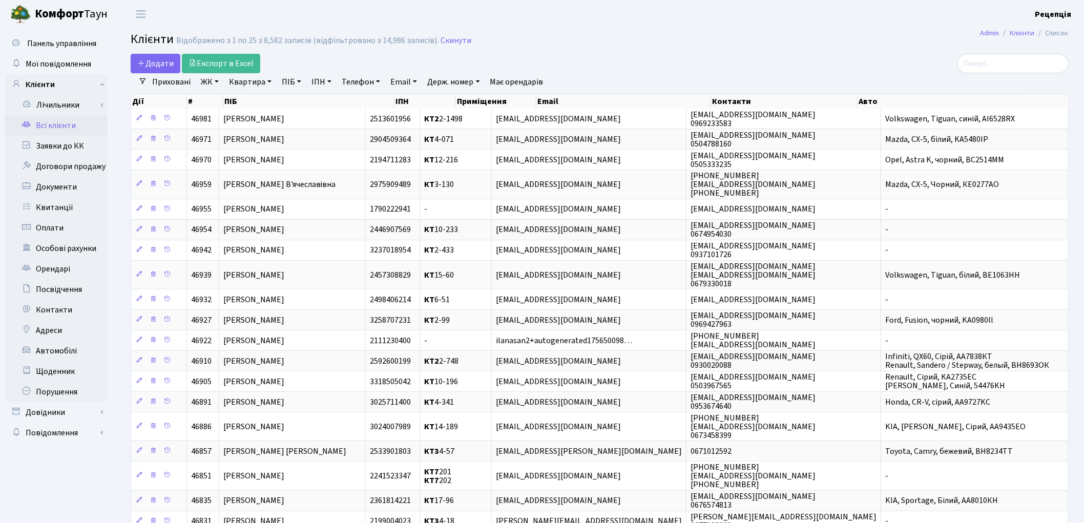
click at [81, 123] on link "Всі клієнти" at bounding box center [56, 125] width 102 height 20
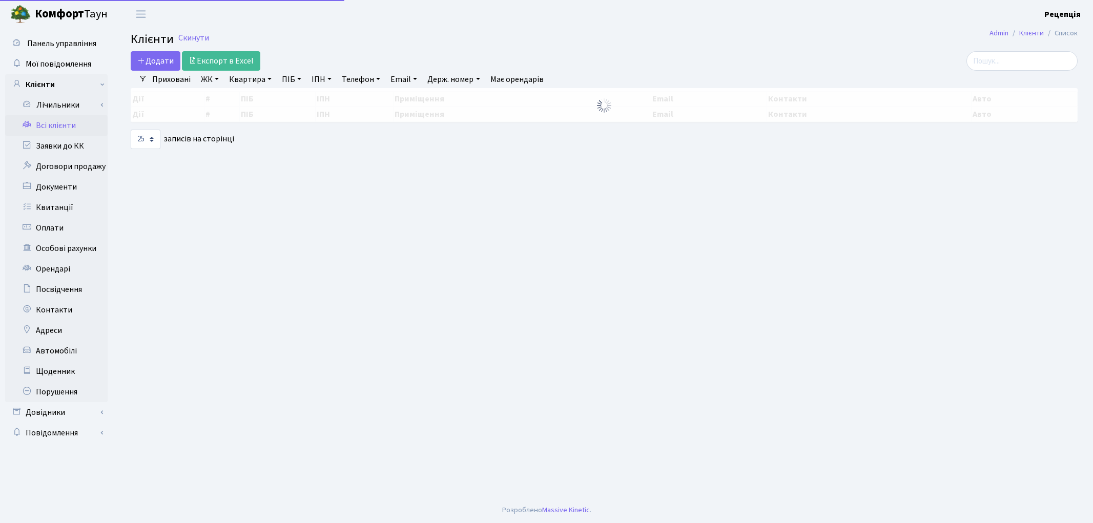
select select "25"
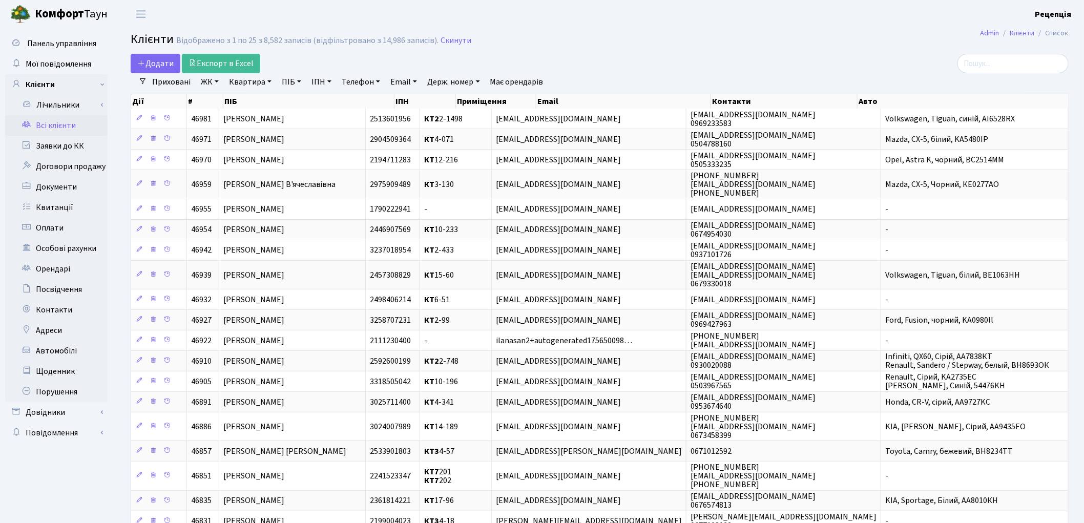
click at [217, 77] on link "ЖК" at bounding box center [210, 81] width 26 height 17
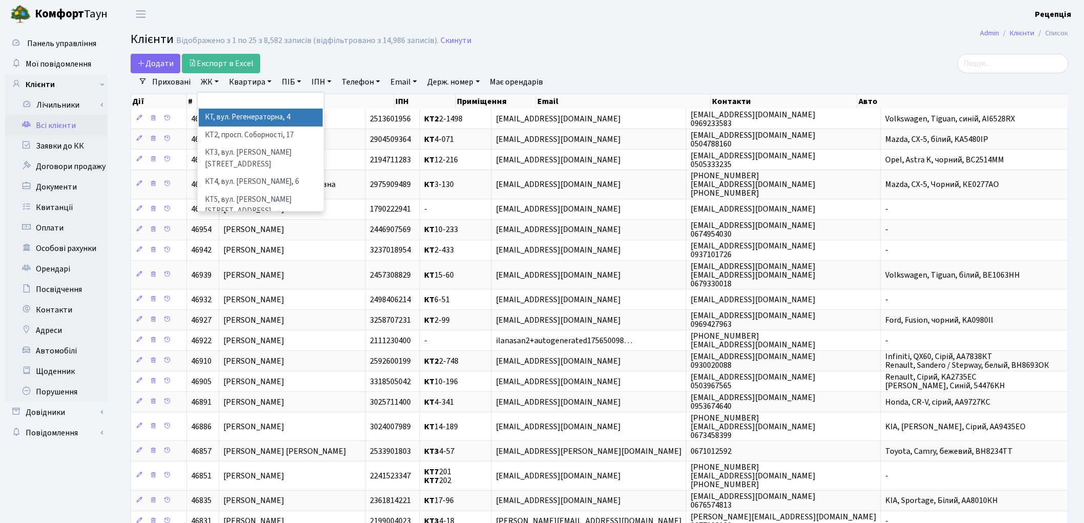
click at [240, 114] on li "КТ, вул. Регенераторна, 4" at bounding box center [261, 118] width 124 height 18
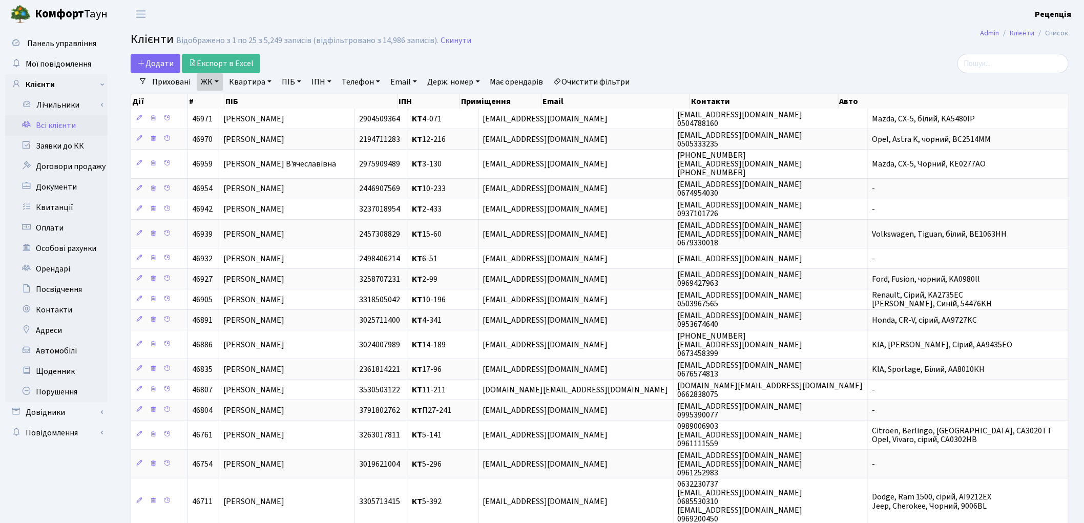
click at [269, 80] on link "Квартира" at bounding box center [250, 81] width 51 height 17
click at [253, 99] on input "text" at bounding box center [255, 101] width 60 height 19
type input "3-300"
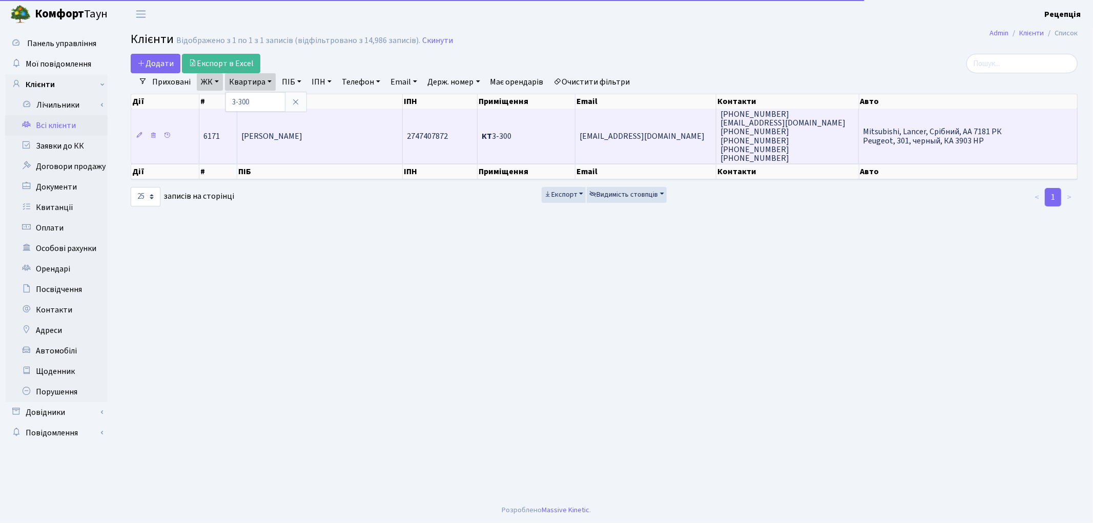
click at [302, 133] on span "Шипілов Євген Валерійович" at bounding box center [271, 136] width 61 height 11
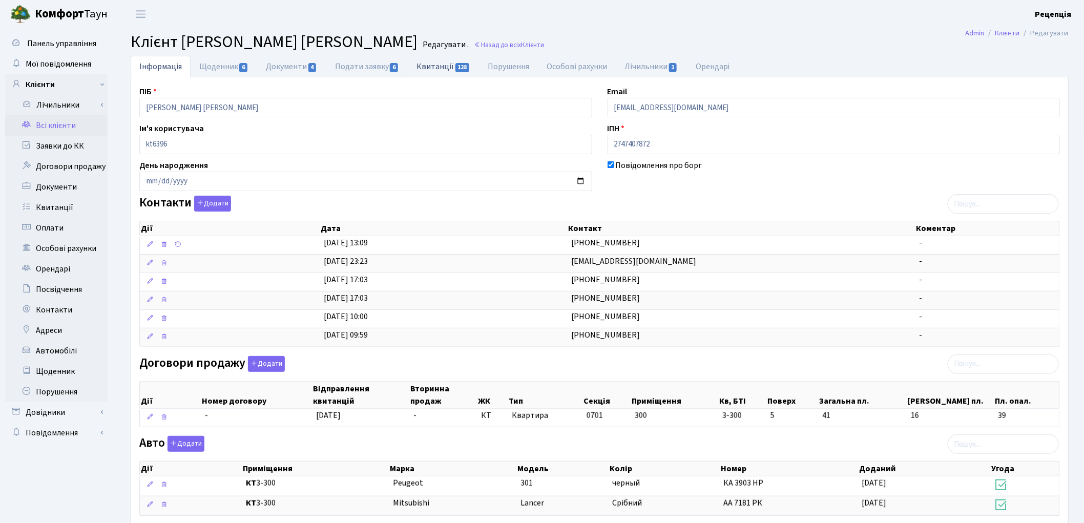
click at [433, 68] on link "Квитанції 128" at bounding box center [443, 66] width 71 height 21
select select "25"
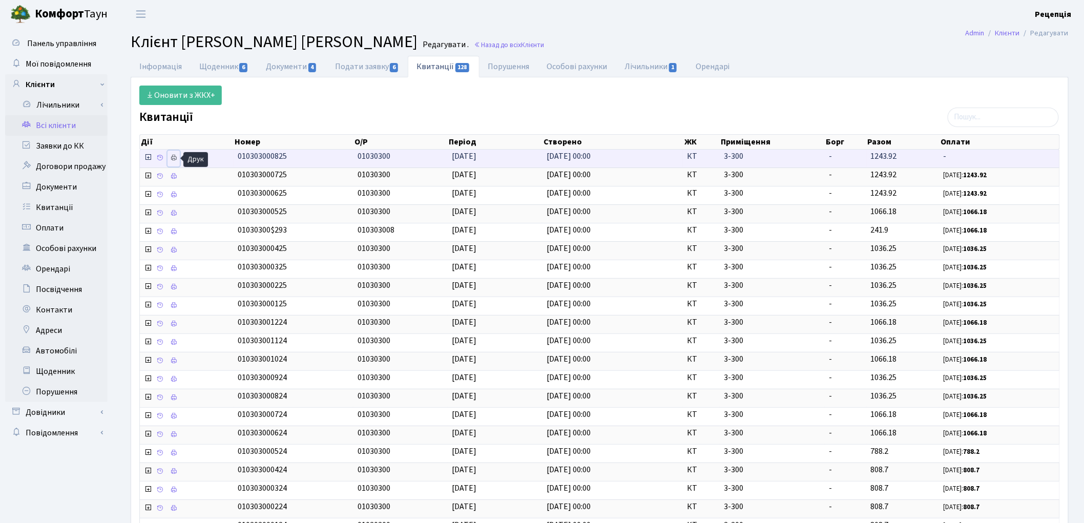
click at [176, 156] on icon at bounding box center [173, 157] width 7 height 7
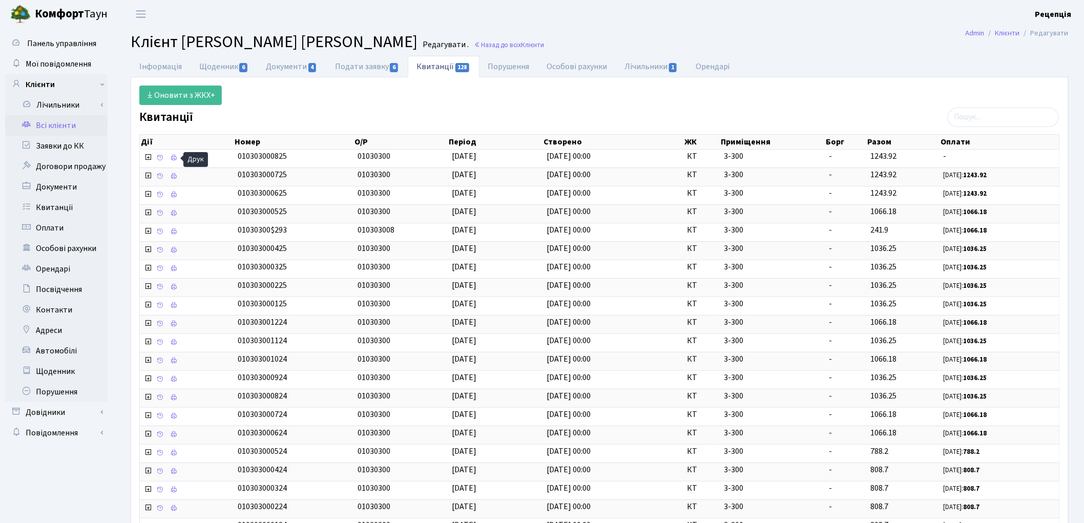
click at [82, 125] on link "Всі клієнти" at bounding box center [56, 125] width 102 height 20
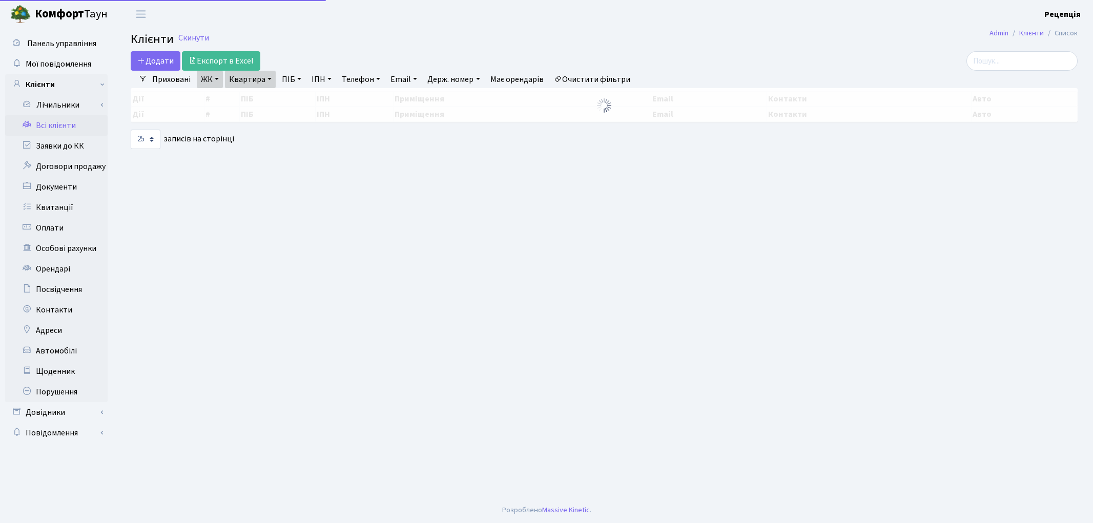
select select "25"
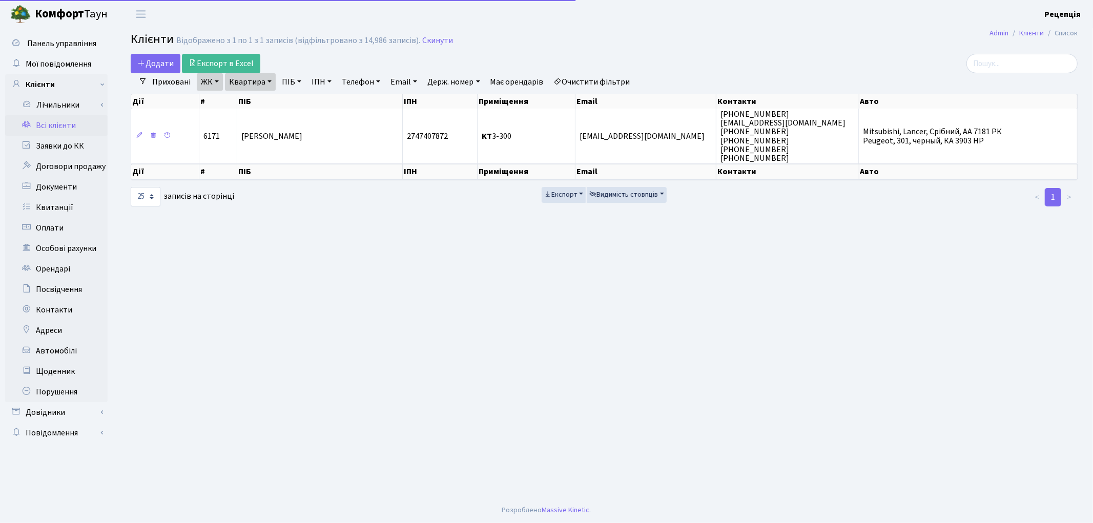
click at [621, 83] on link "Очистити фільтри" at bounding box center [592, 81] width 85 height 17
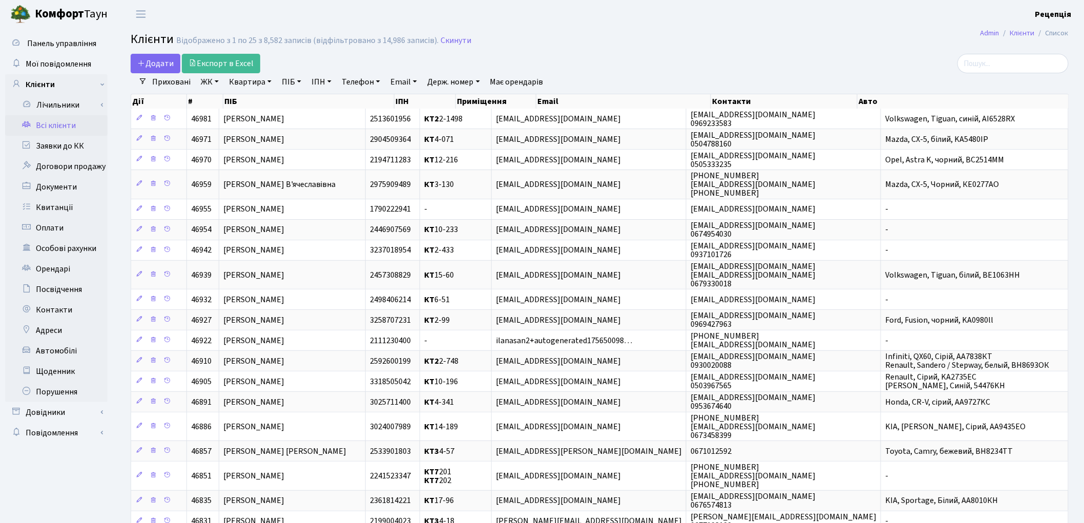
click at [212, 77] on link "ЖК" at bounding box center [210, 81] width 26 height 17
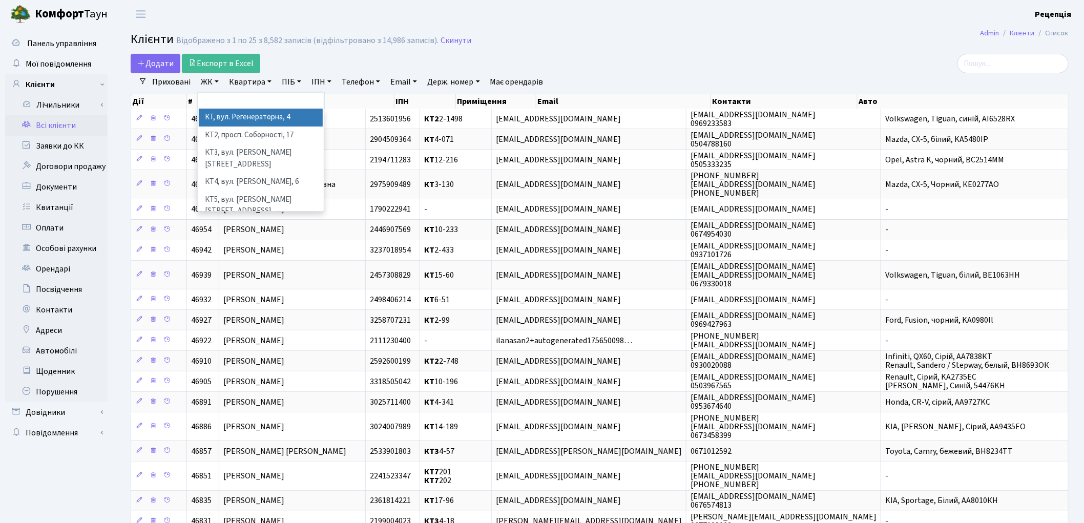
click at [222, 119] on li "КТ, вул. Регенераторна, 4" at bounding box center [261, 118] width 124 height 18
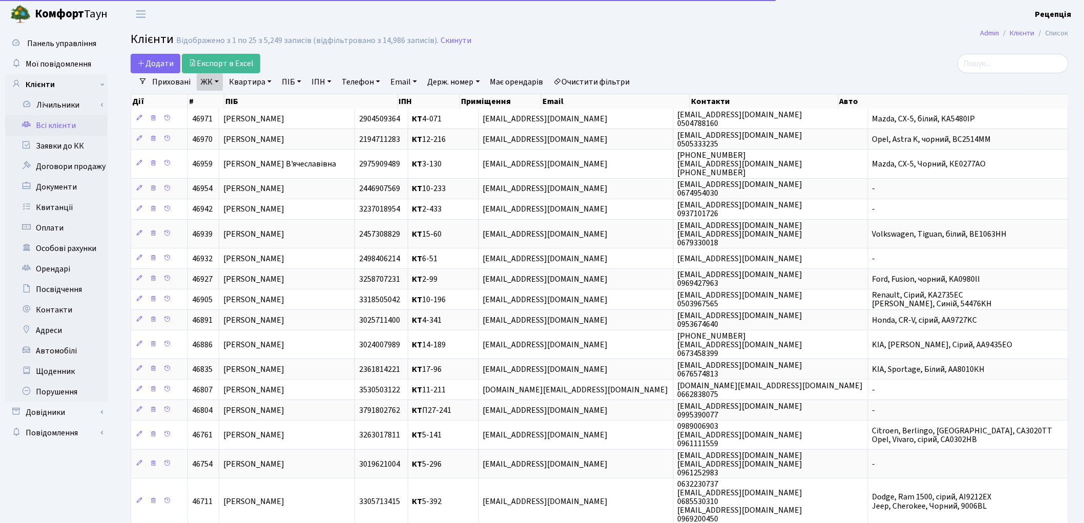
click at [246, 83] on link "Квартира" at bounding box center [250, 81] width 51 height 17
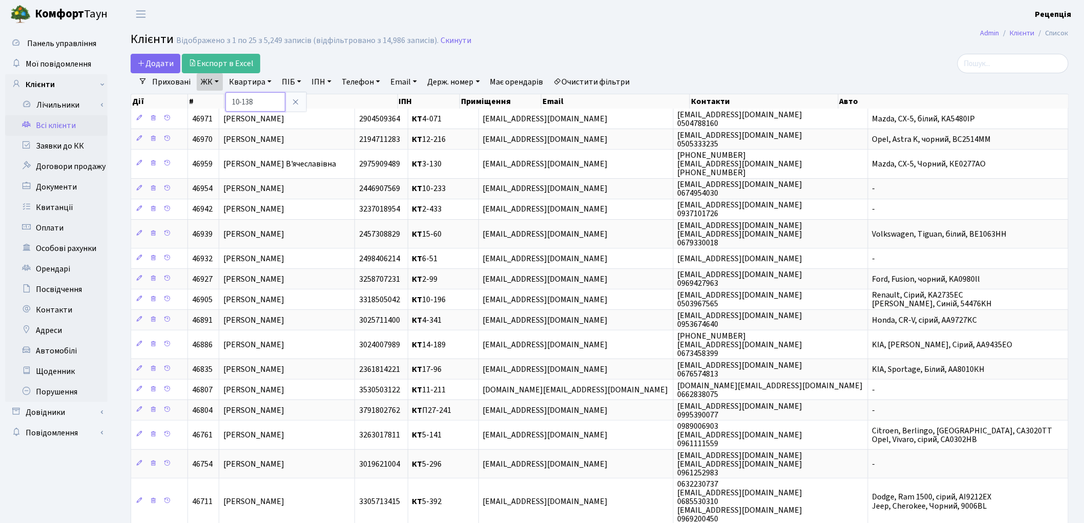
type input "10-138"
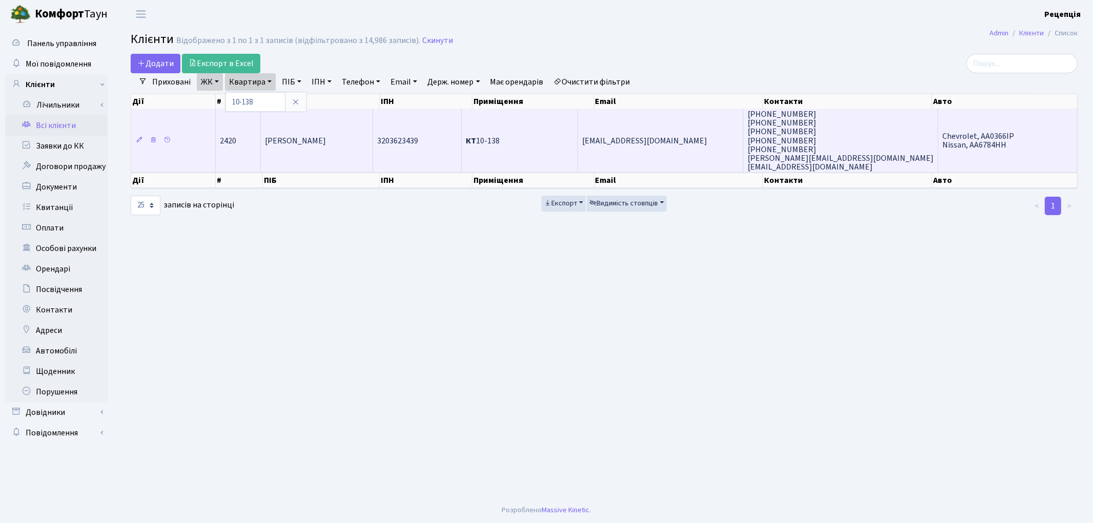
click at [287, 142] on span "[PERSON_NAME]" at bounding box center [295, 140] width 61 height 11
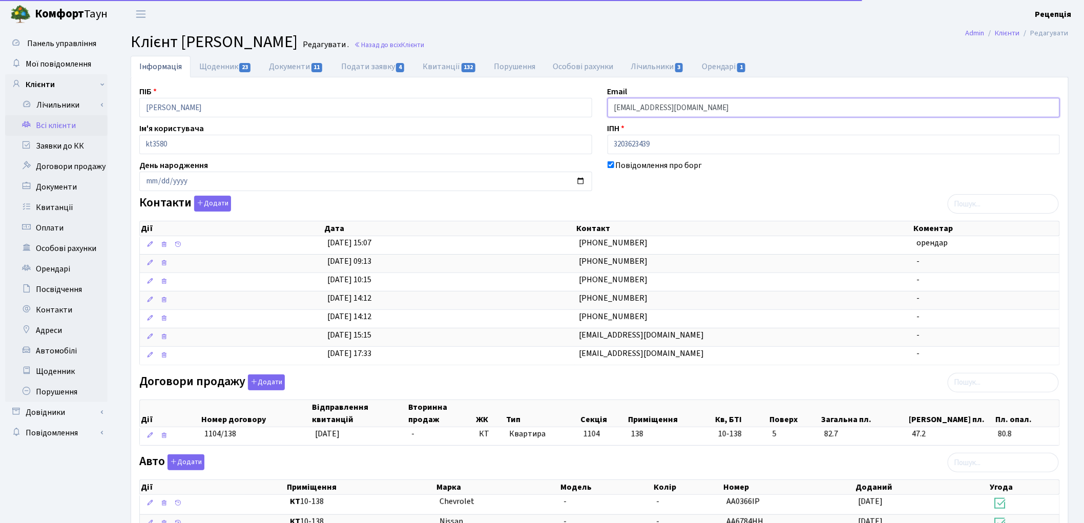
drag, startPoint x: 704, startPoint y: 109, endPoint x: 593, endPoint y: 103, distance: 111.8
click at [593, 103] on div "ПІБ Латіфі Хоссейн Email sohnaz627@yahoo.com Ім'я користувача kt3580 ІПН 320362…" at bounding box center [600, 401] width 936 height 630
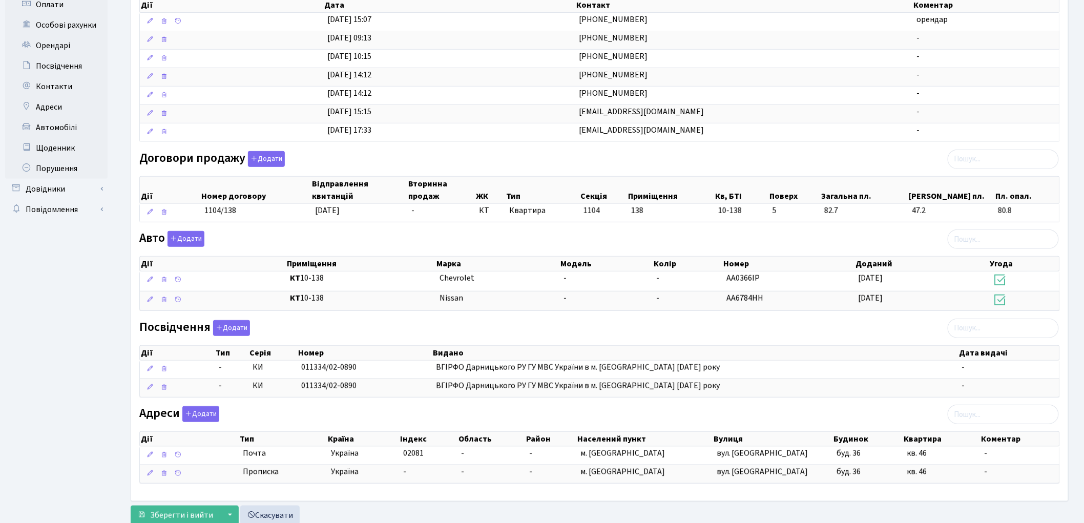
scroll to position [259, 0]
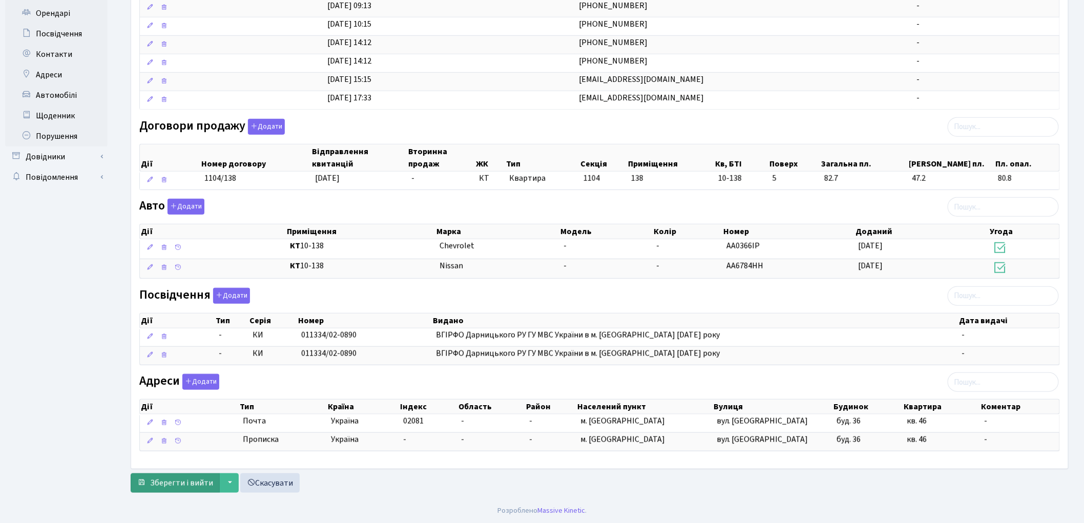
type input "kulev33588@gmail.com"
click at [178, 482] on span "Зберегти і вийти" at bounding box center [181, 482] width 63 height 11
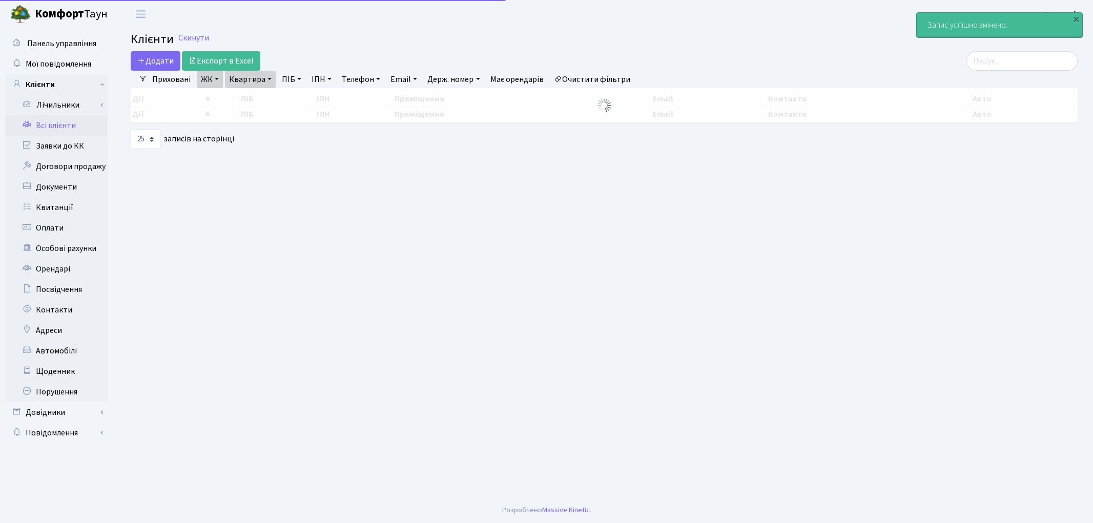
select select "25"
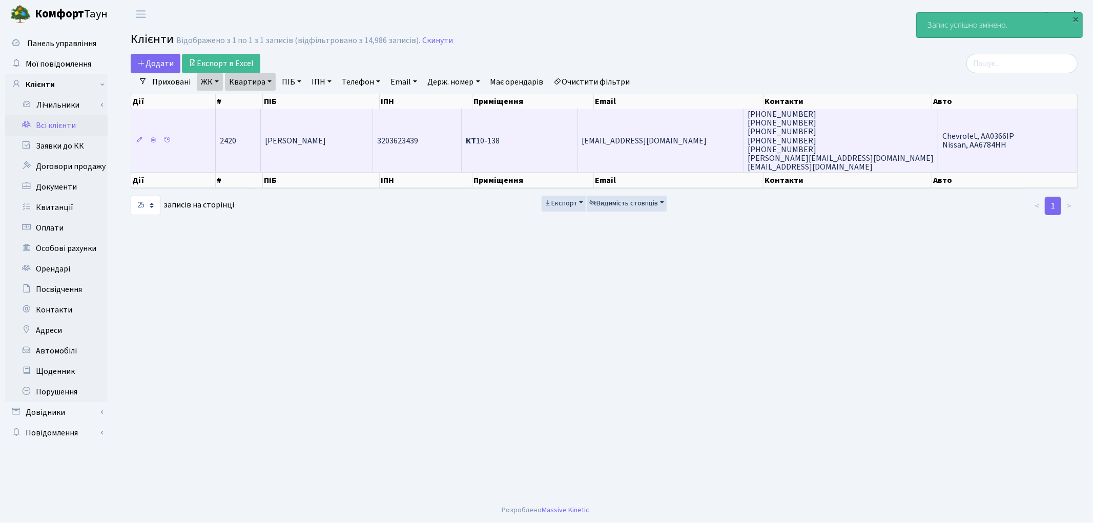
click at [454, 129] on td "3203623439" at bounding box center [417, 141] width 89 height 64
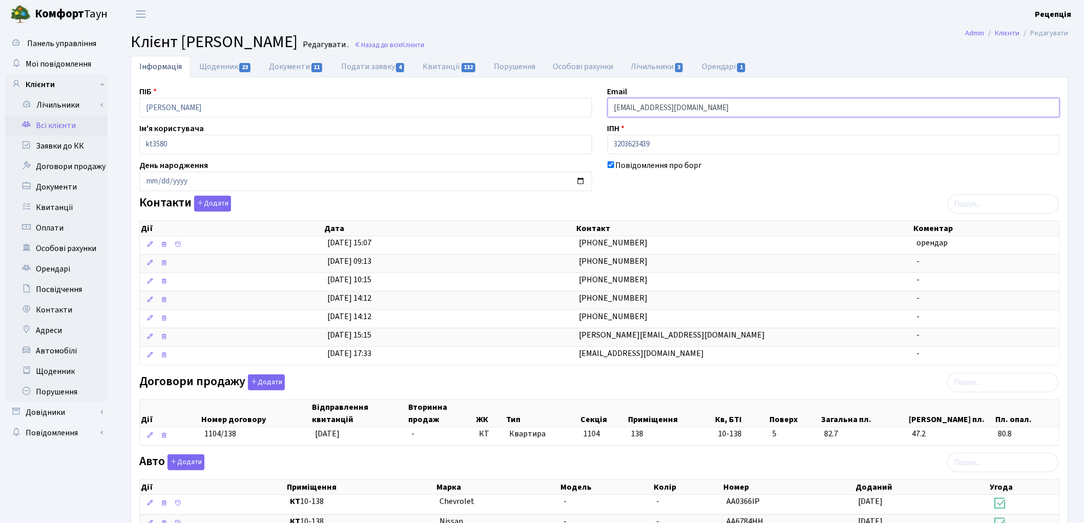
drag, startPoint x: 719, startPoint y: 103, endPoint x: 574, endPoint y: 110, distance: 145.1
click at [574, 110] on div "ПІБ [PERSON_NAME] Email [EMAIL_ADDRESS][DOMAIN_NAME] Ім'я користувача kt3580 ІП…" at bounding box center [600, 401] width 936 height 630
click at [70, 145] on link "Заявки до КК" at bounding box center [56, 146] width 102 height 20
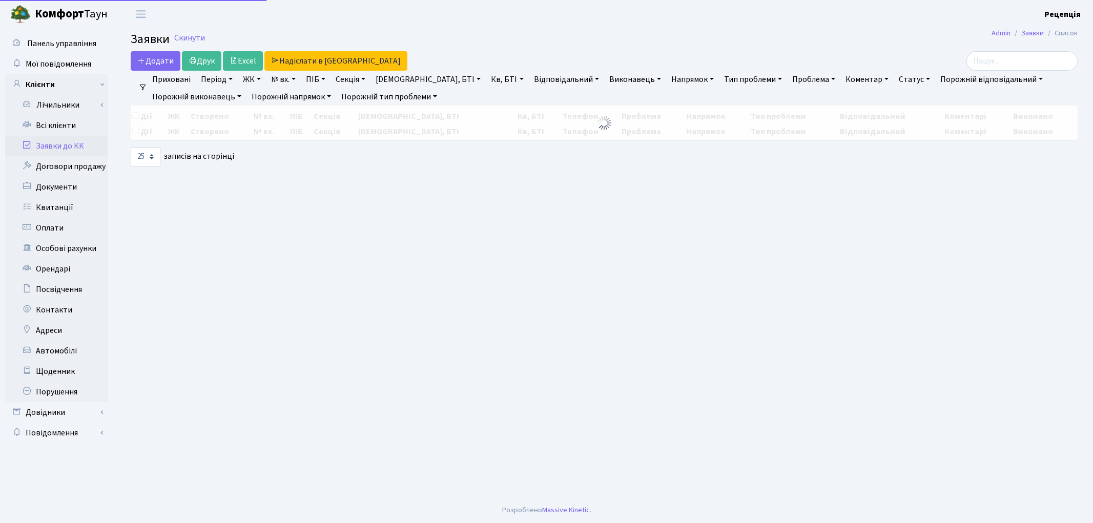
select select "25"
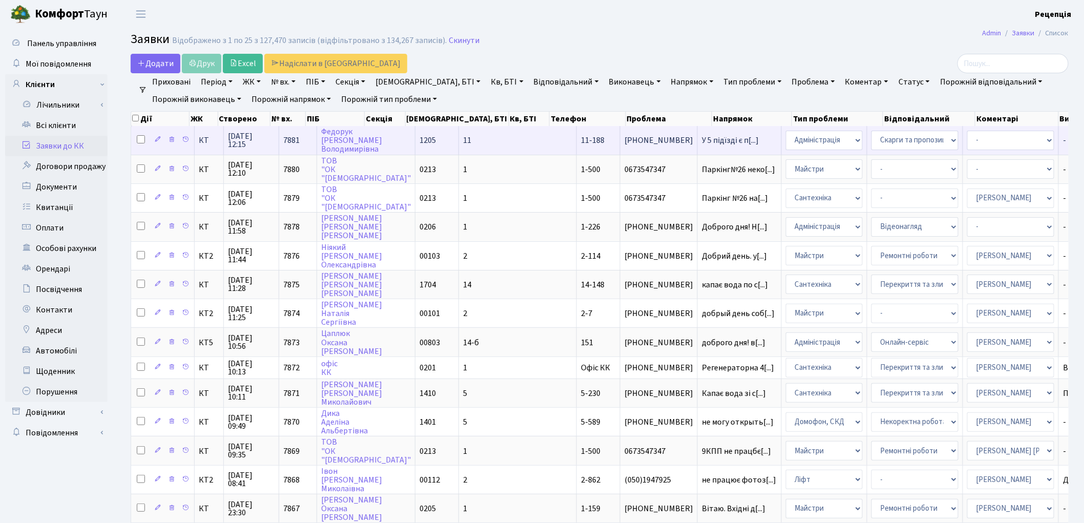
click at [577, 131] on td "11-188" at bounding box center [599, 140] width 44 height 28
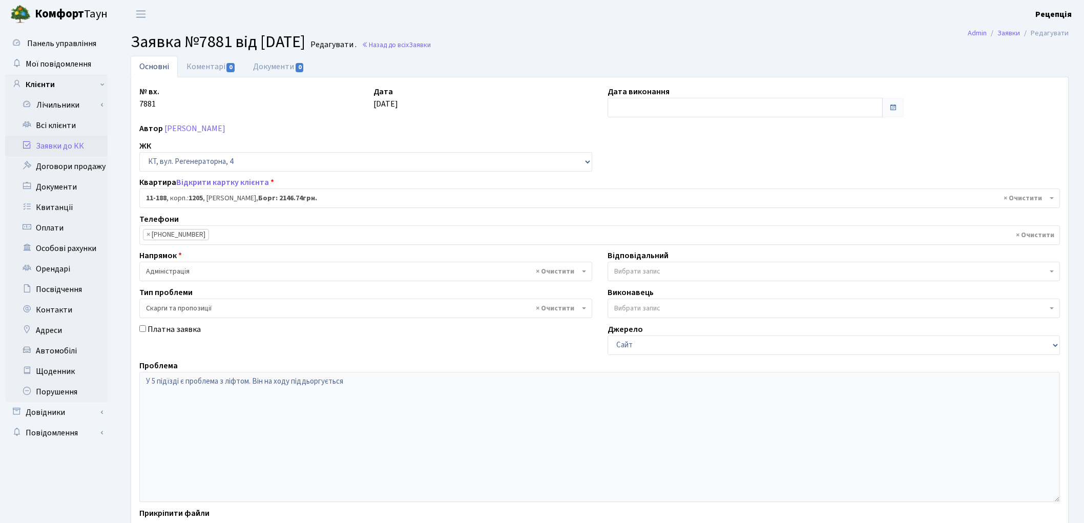
select select "6916"
select select "55"
click at [223, 65] on link "Коментарі 0" at bounding box center [211, 66] width 67 height 21
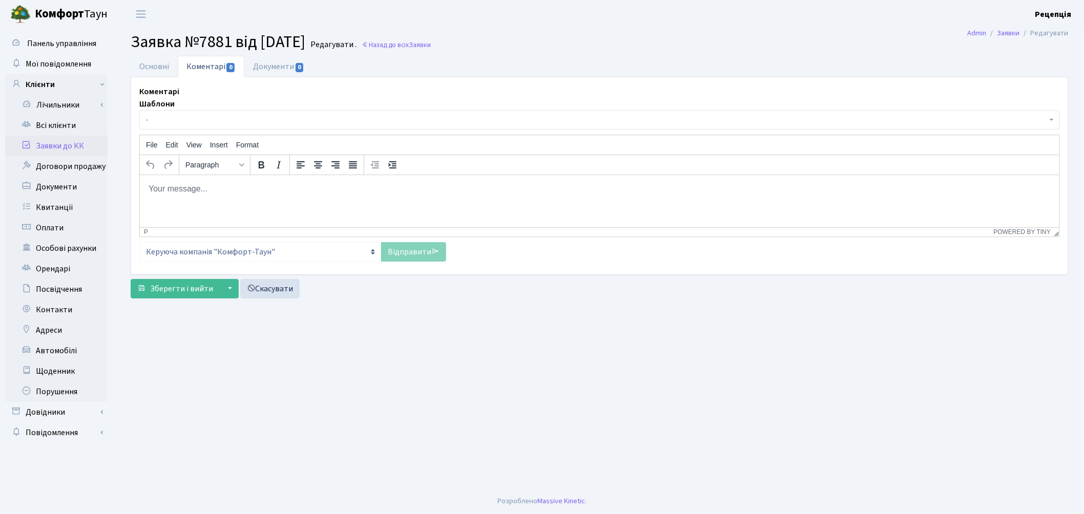
click at [183, 117] on span "-" at bounding box center [596, 120] width 901 height 10
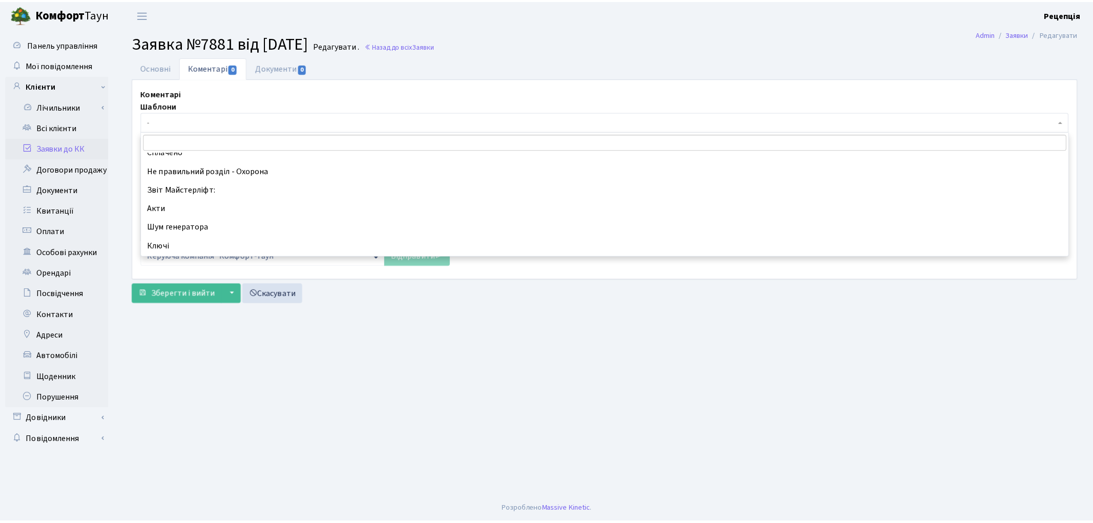
scroll to position [264, 0]
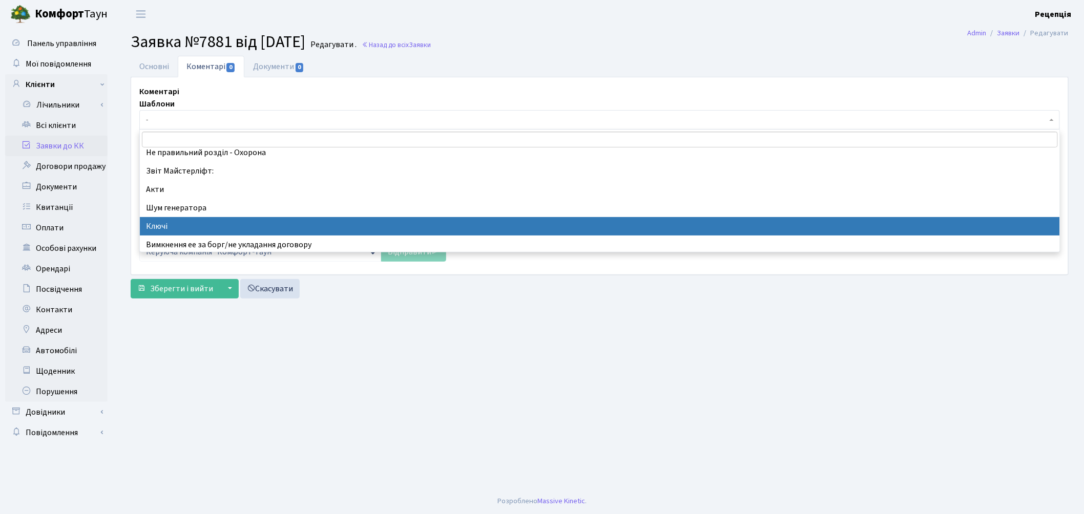
select select "46"
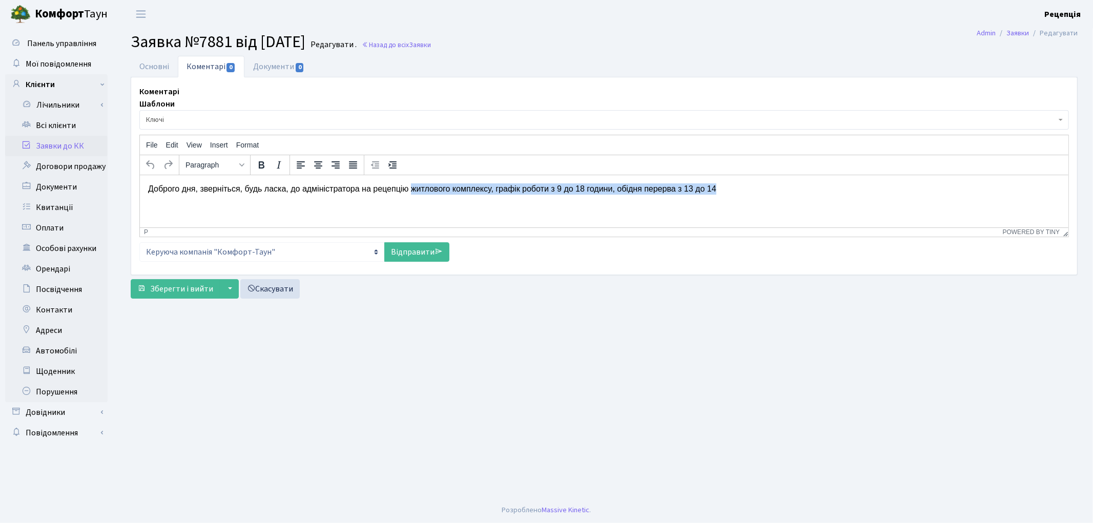
drag, startPoint x: 408, startPoint y: 189, endPoint x: 730, endPoint y: 190, distance: 322.2
click at [730, 190] on p "Доброго дня, зверніться, будь ласка, до адміністратора на рецепцію житлового ко…" at bounding box center [604, 188] width 912 height 11
copy p "житлового комплексу, графік роботи з 9 до 18 години, обідня перерва з 13 до 14"
click at [72, 127] on link "Всі клієнти" at bounding box center [56, 125] width 102 height 20
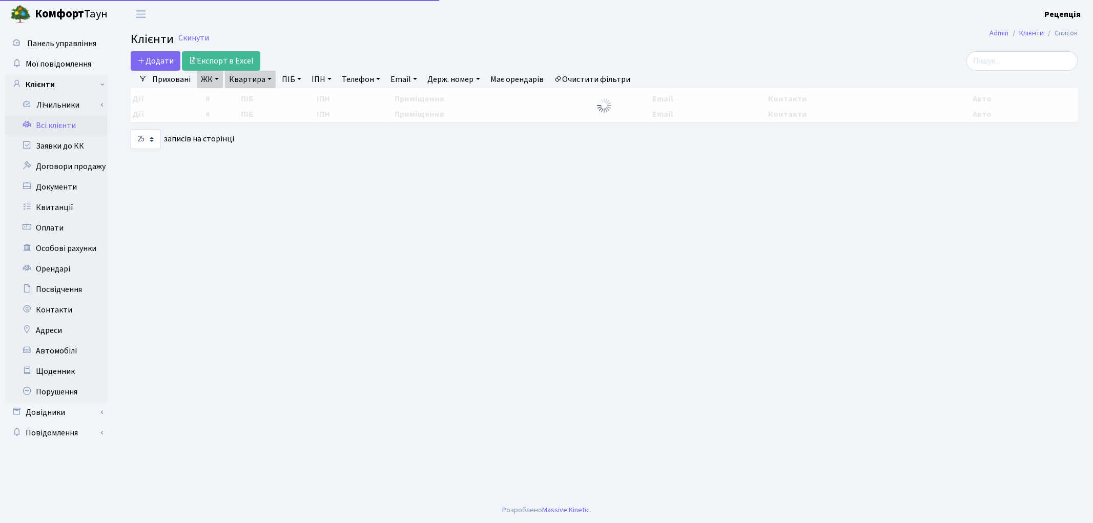
select select "25"
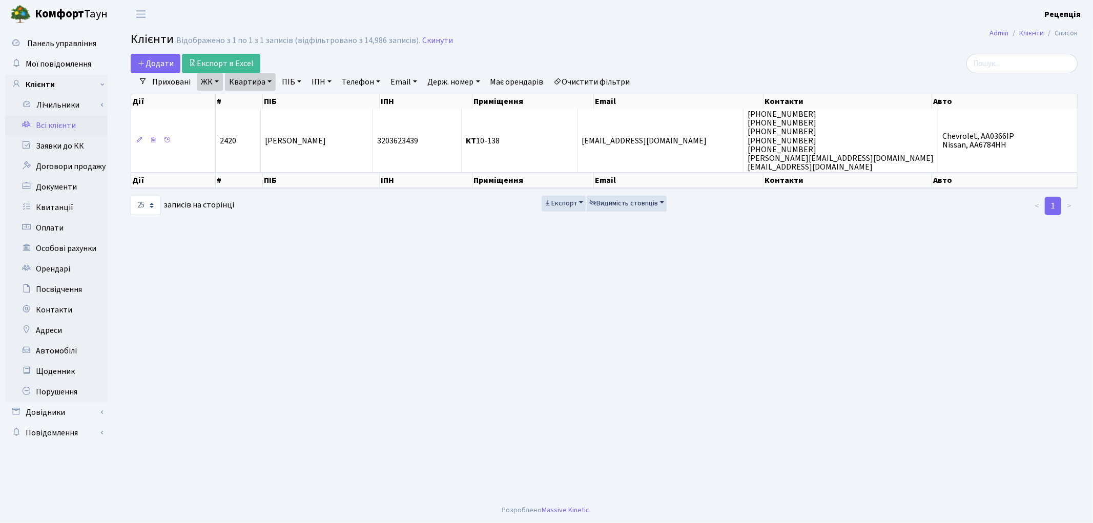
click at [610, 78] on link "Очистити фільтри" at bounding box center [592, 81] width 85 height 17
